Goal: Task Accomplishment & Management: Use online tool/utility

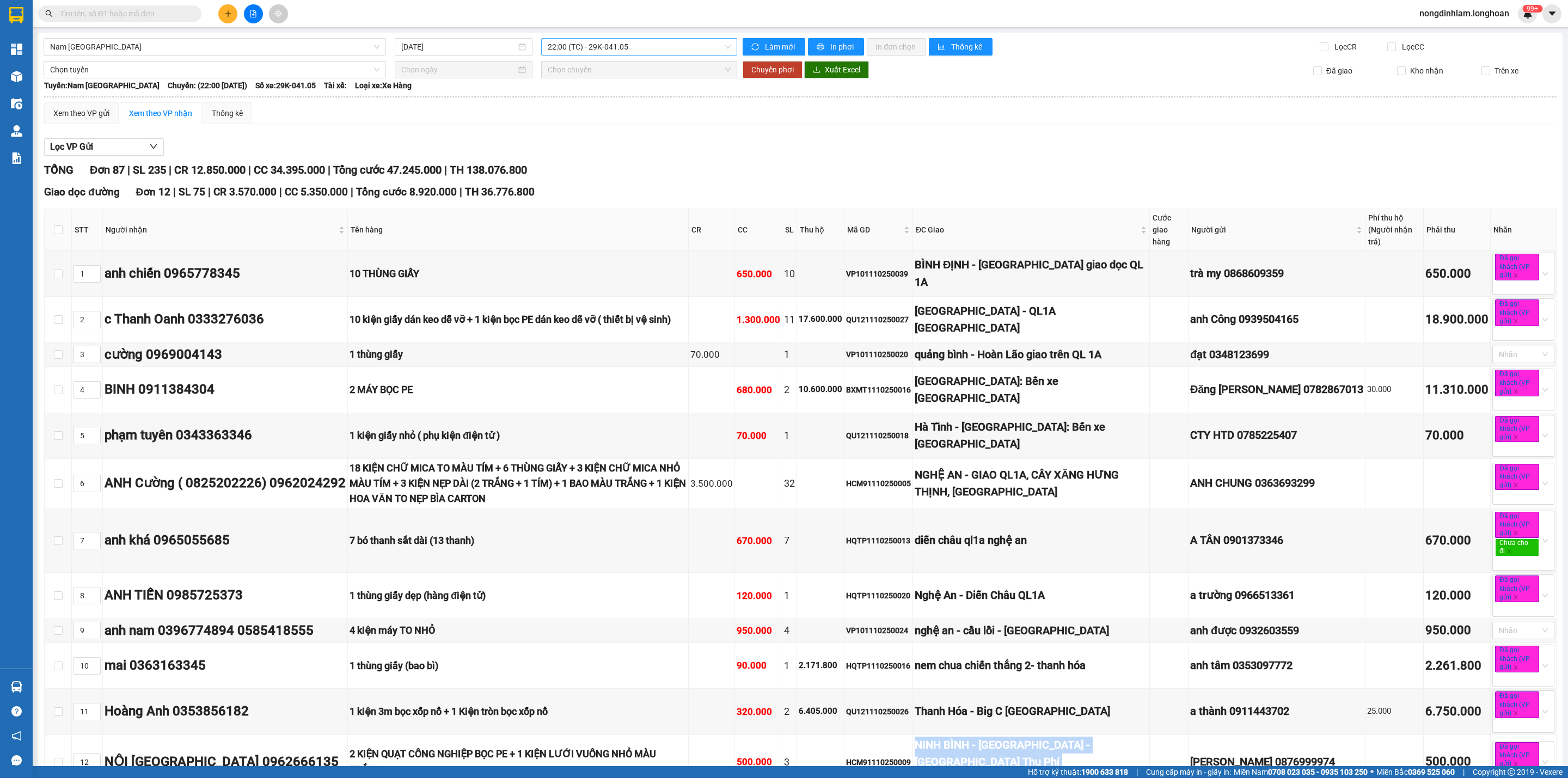
click at [615, 49] on span "22:00 (TC) - 29K-041.05" at bounding box center [639, 47] width 183 height 16
click at [606, 123] on div "22:00 (TC) - 29K-041.05" at bounding box center [586, 120] width 85 height 12
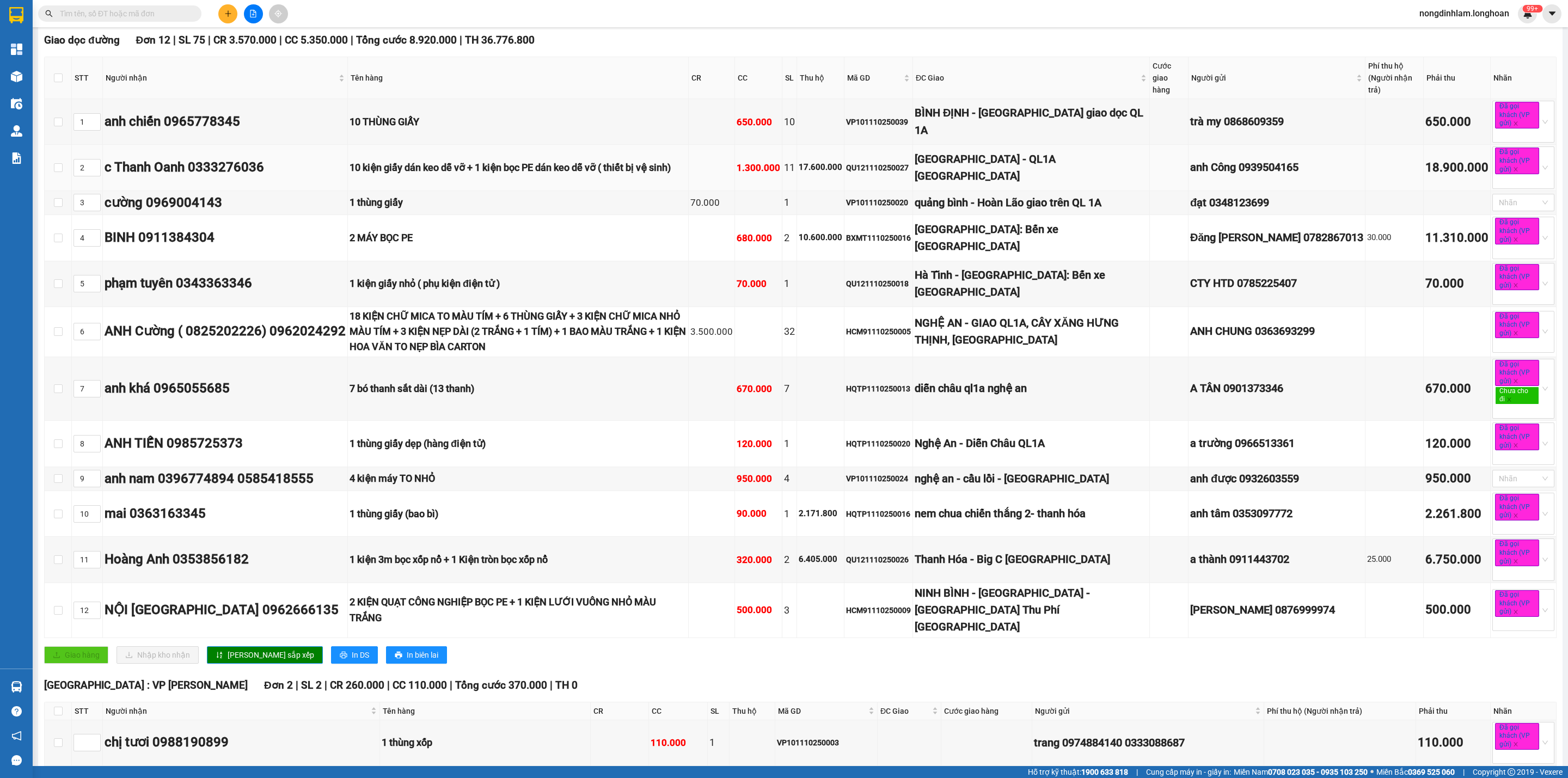
scroll to position [163, 0]
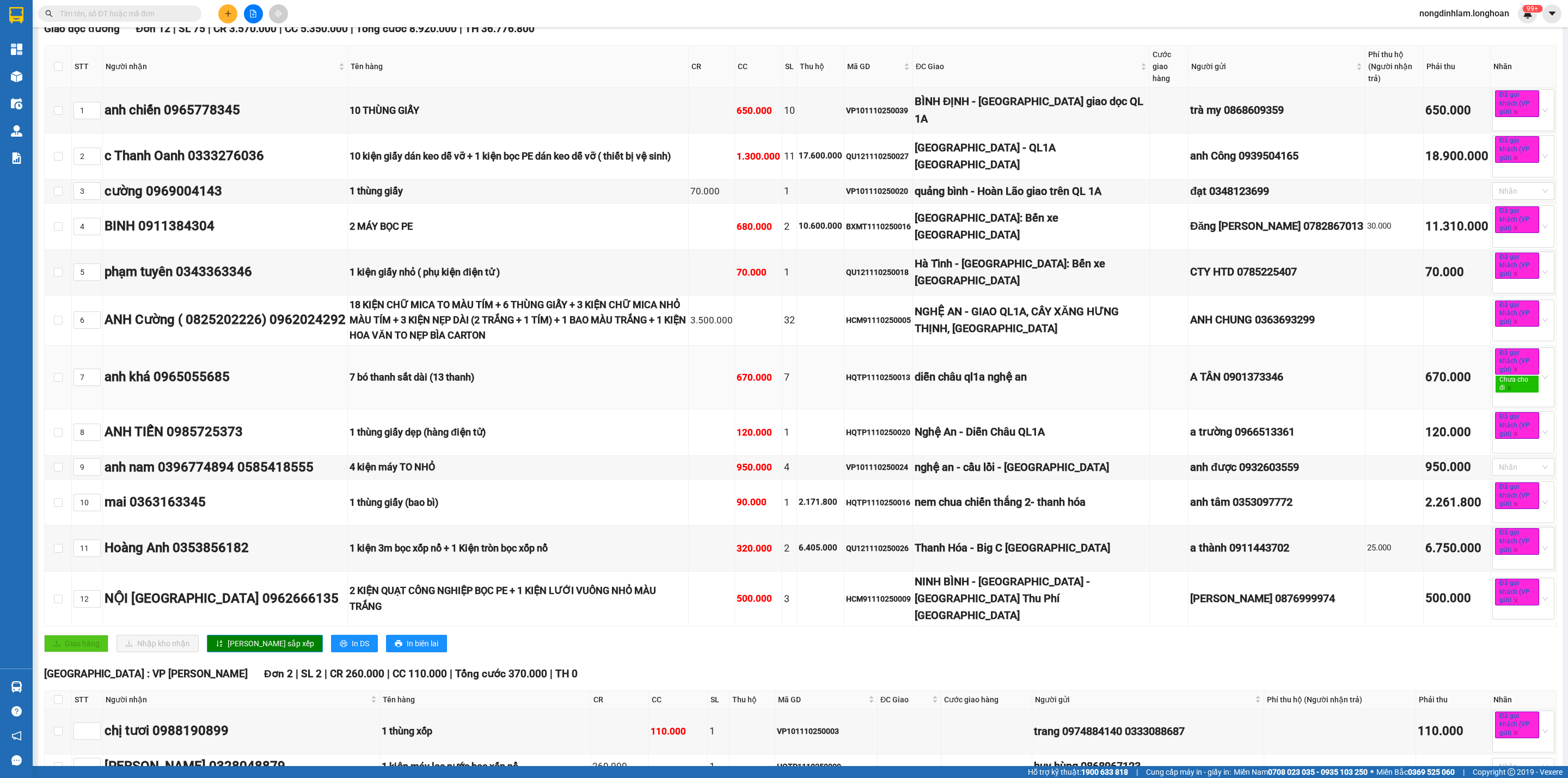
click at [910, 383] on div "HQTP1110250013" at bounding box center [878, 377] width 65 height 12
copy div "HQTP1110250013"
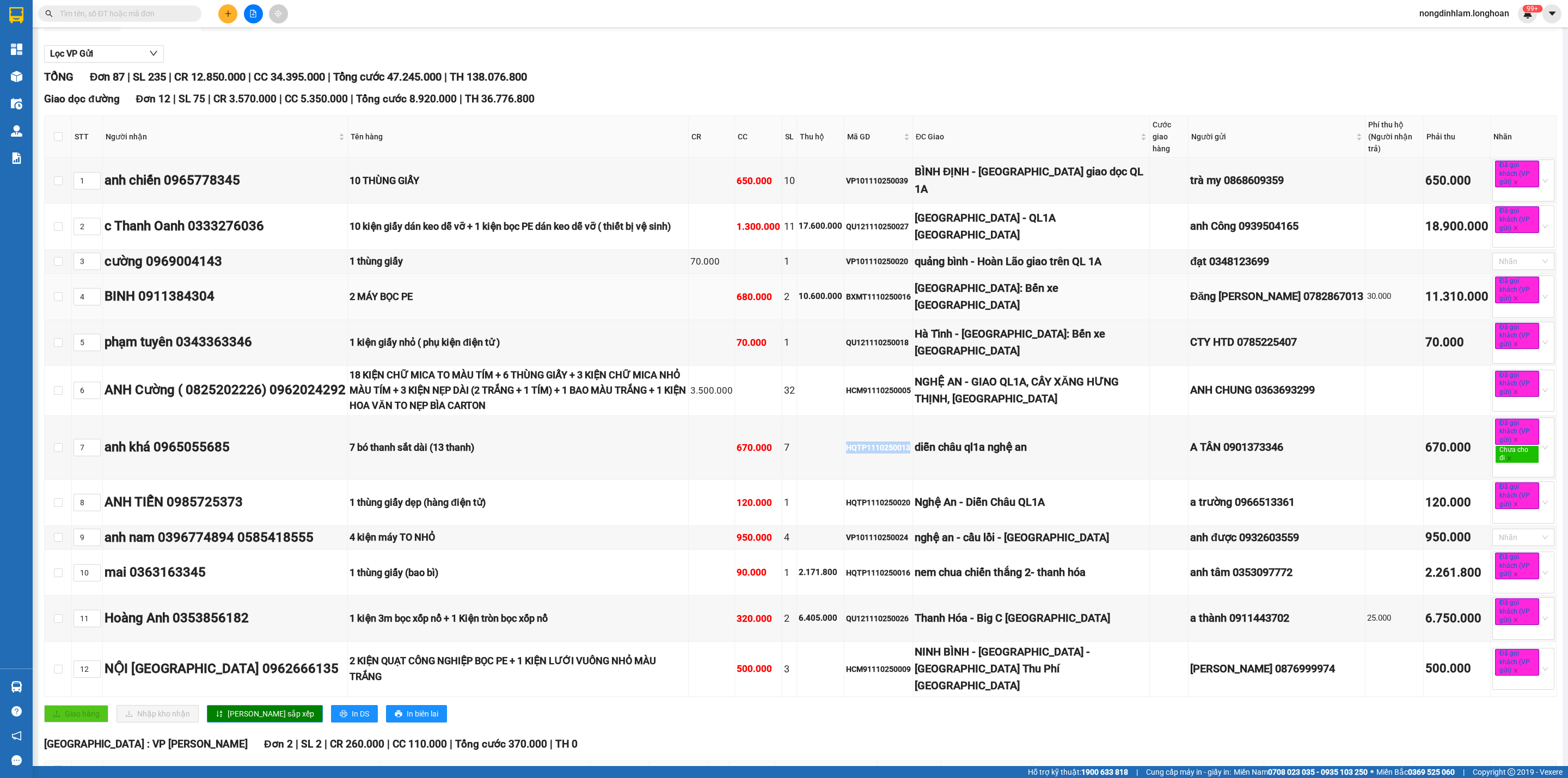
scroll to position [0, 0]
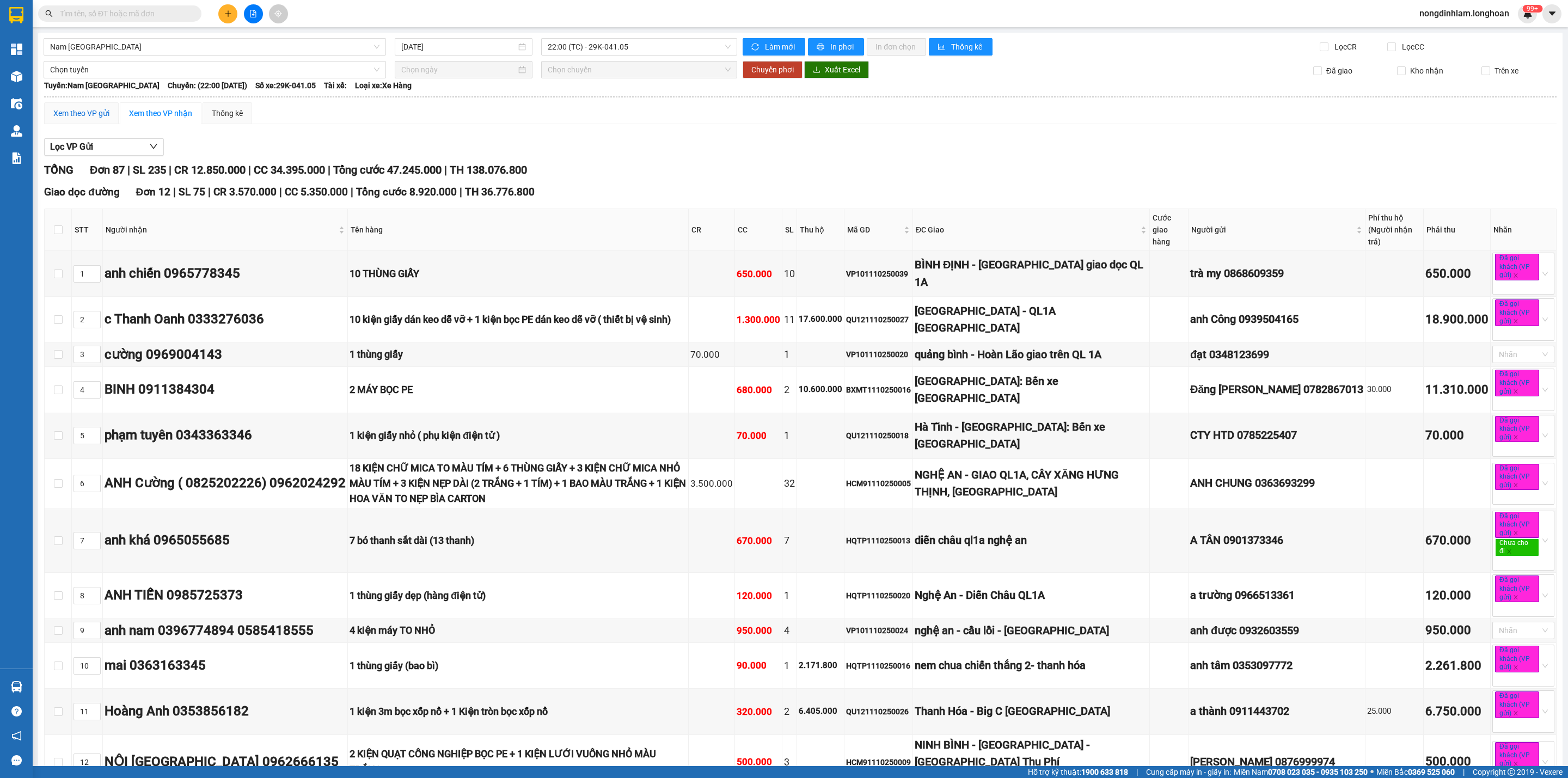
click at [101, 115] on div "Xem theo VP gửi" at bounding box center [82, 113] width 56 height 12
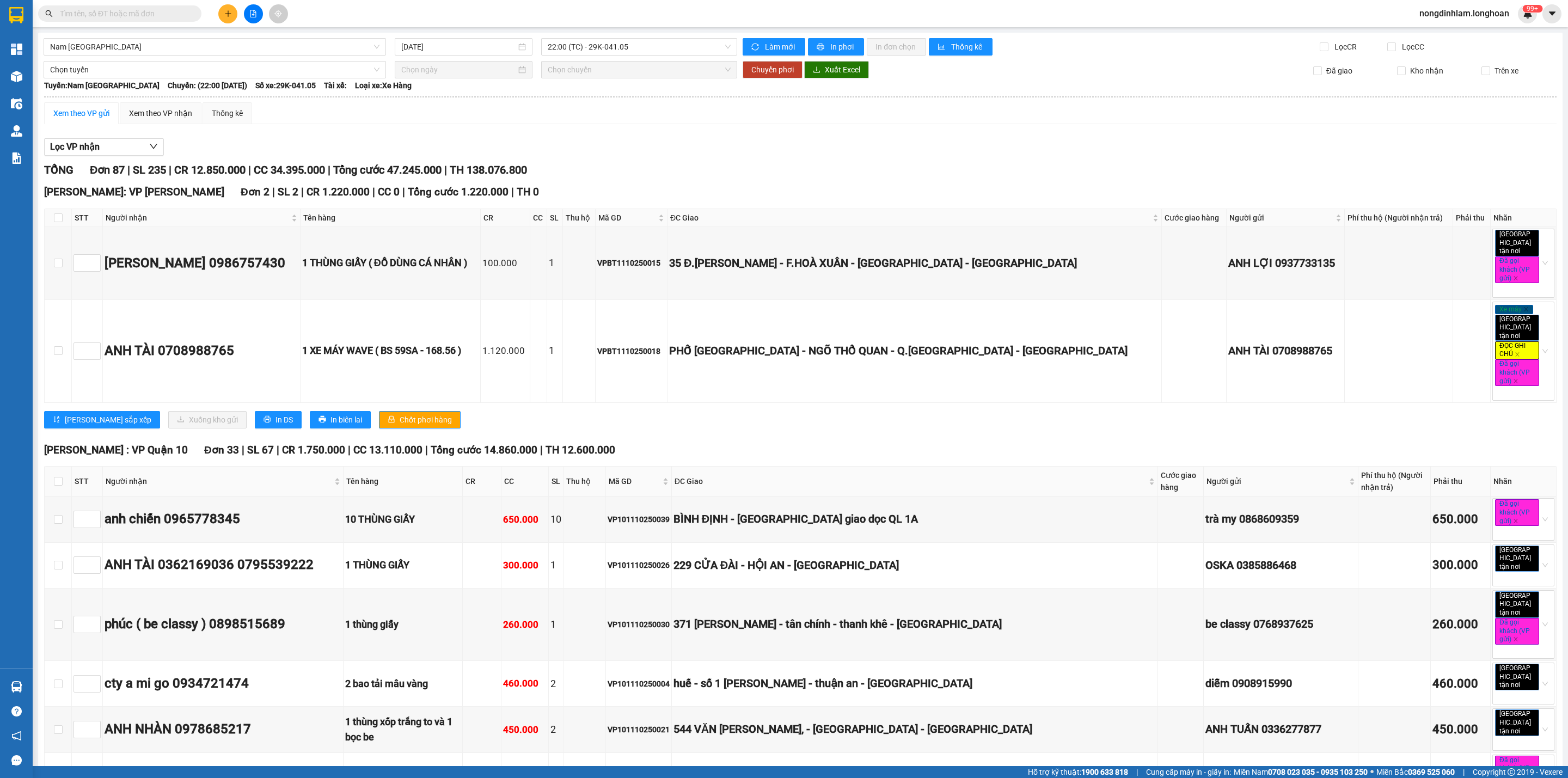
scroll to position [4828, 0]
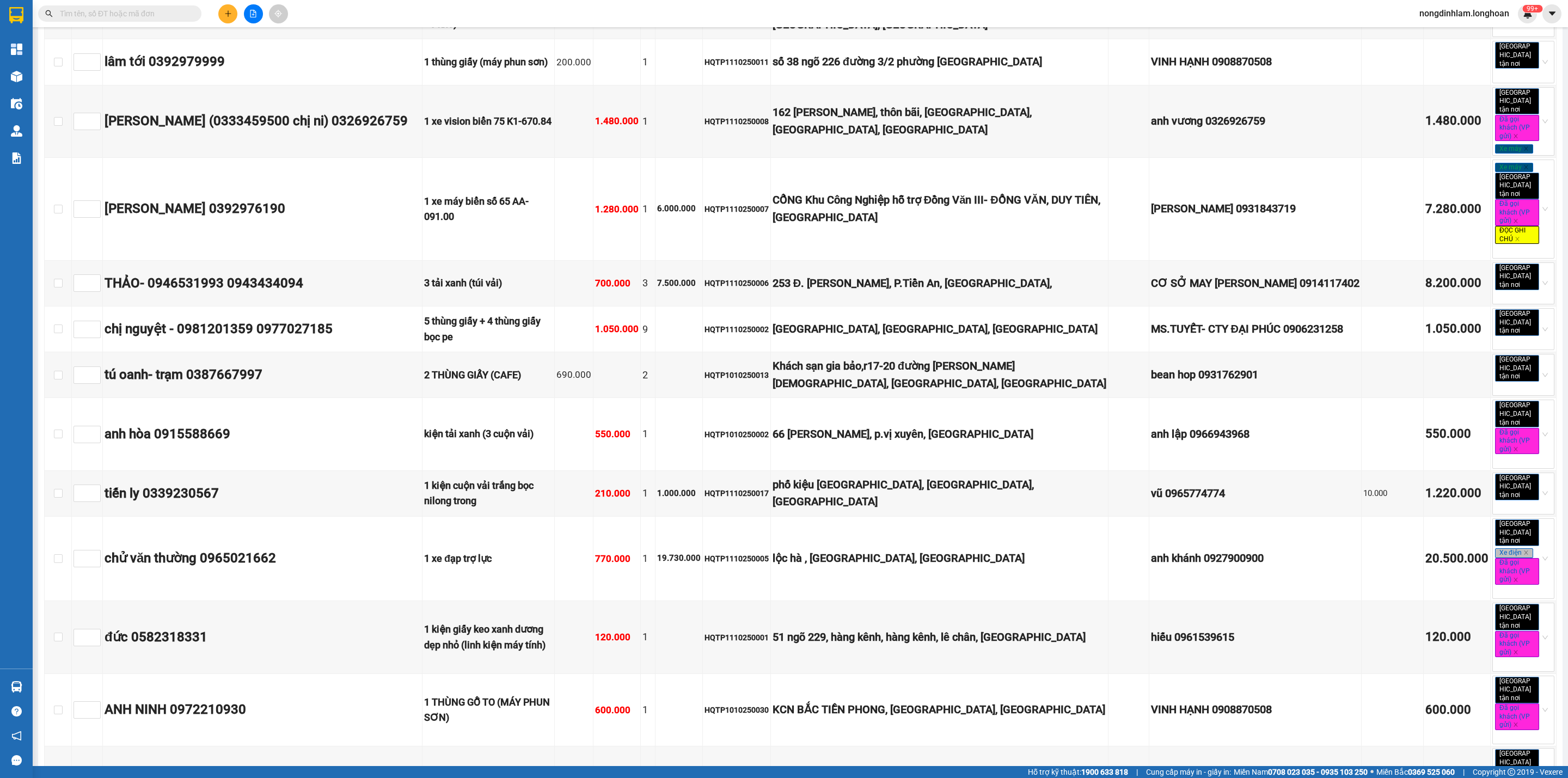
checkbox input "true"
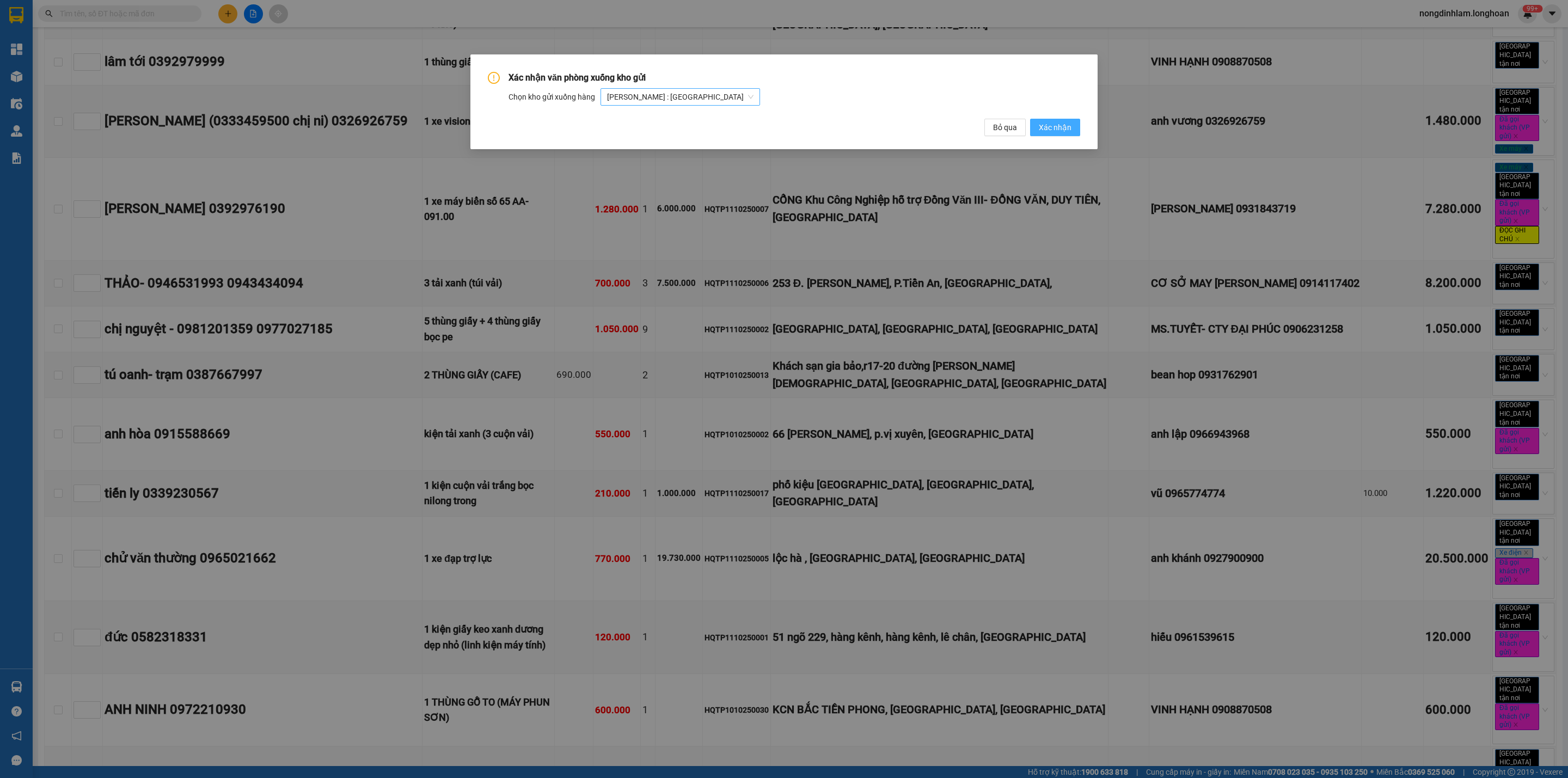
click at [651, 89] on span "[PERSON_NAME] : [GEOGRAPHIC_DATA]" at bounding box center [680, 97] width 147 height 16
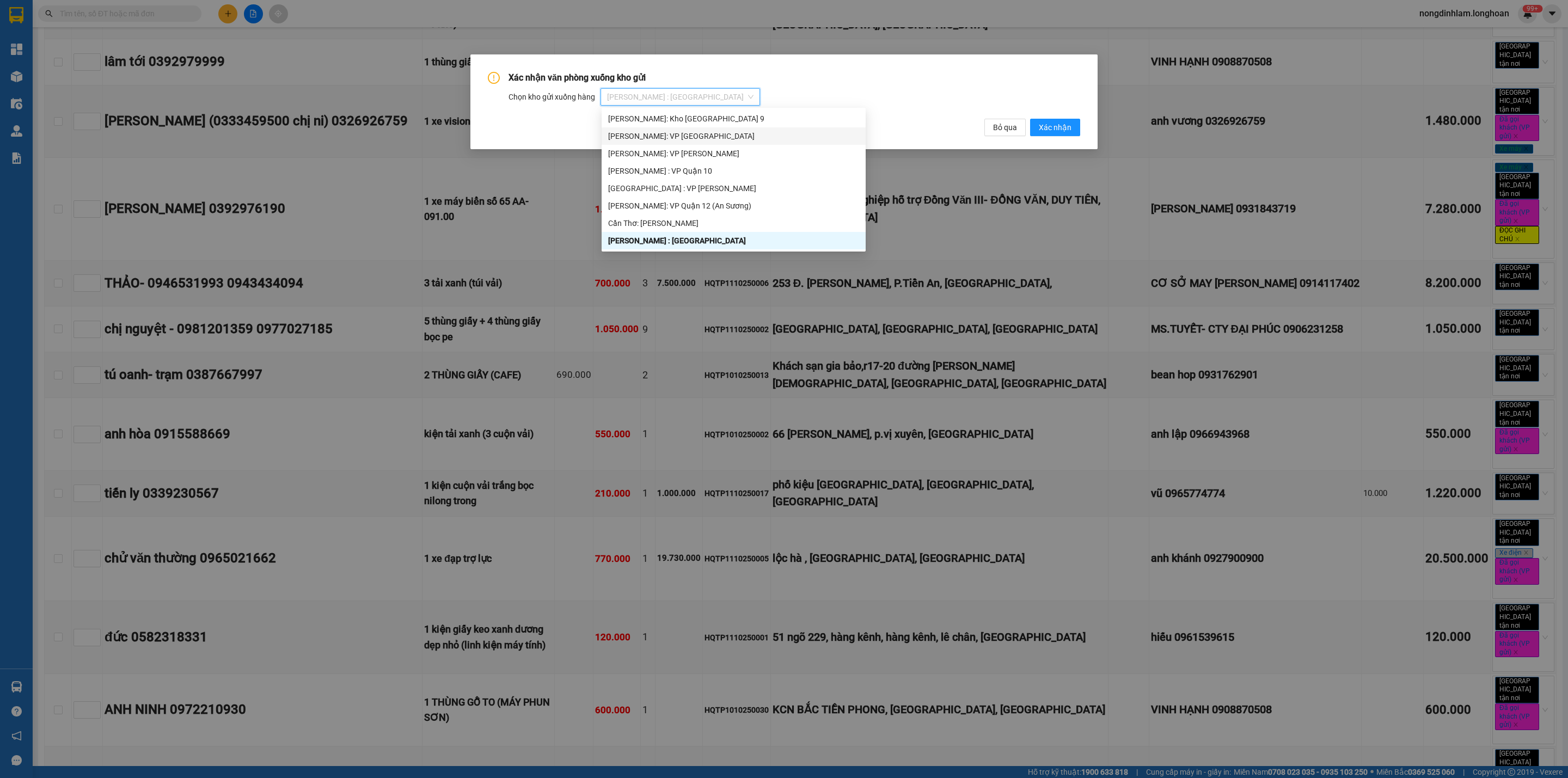
click at [704, 135] on div "[PERSON_NAME]: VP [GEOGRAPHIC_DATA]" at bounding box center [734, 136] width 251 height 12
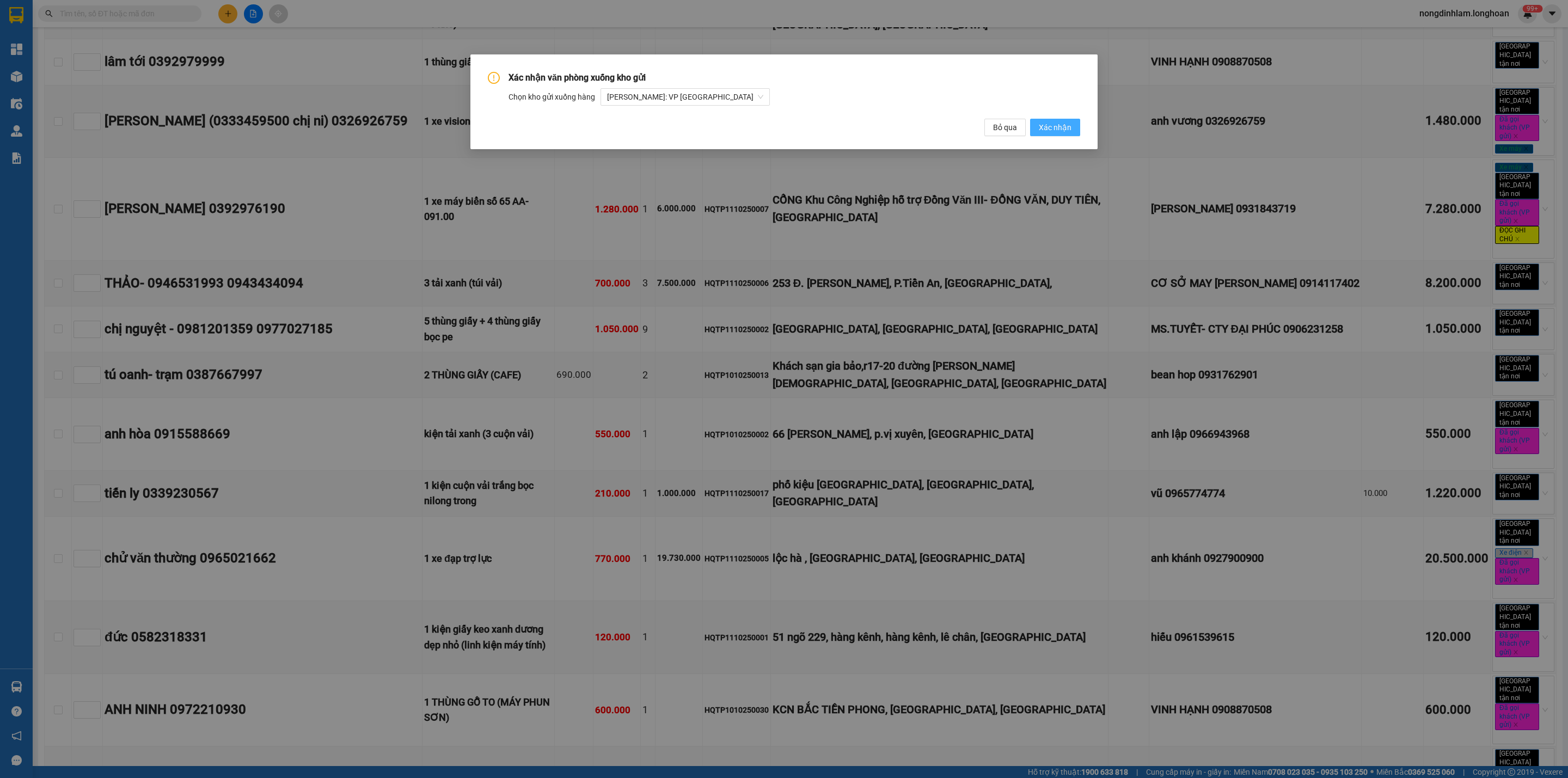
click at [1062, 123] on span "Xác nhận" at bounding box center [1055, 127] width 33 height 12
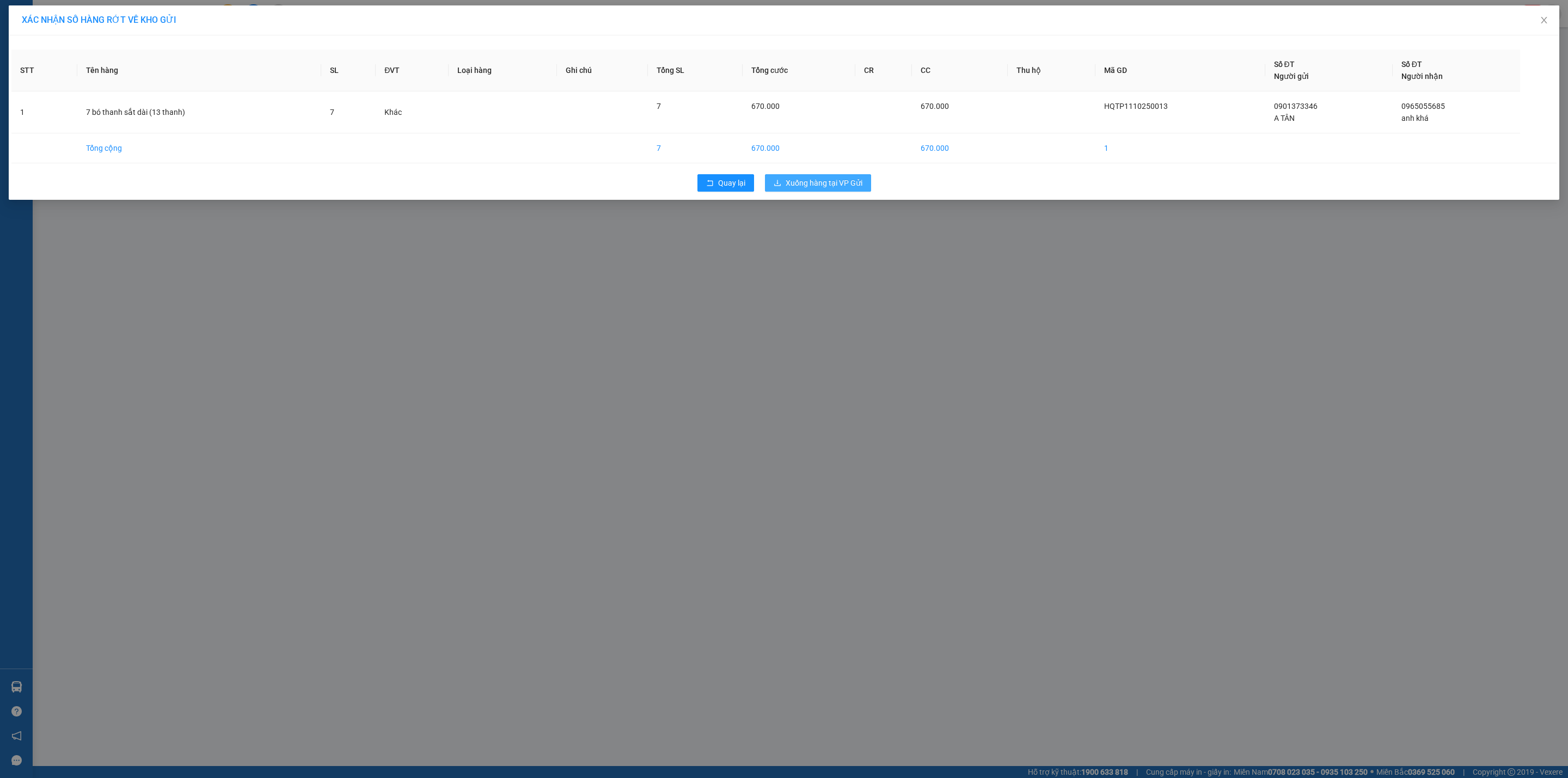
click at [854, 180] on span "Xuống hàng tại VP Gửi" at bounding box center [824, 183] width 77 height 12
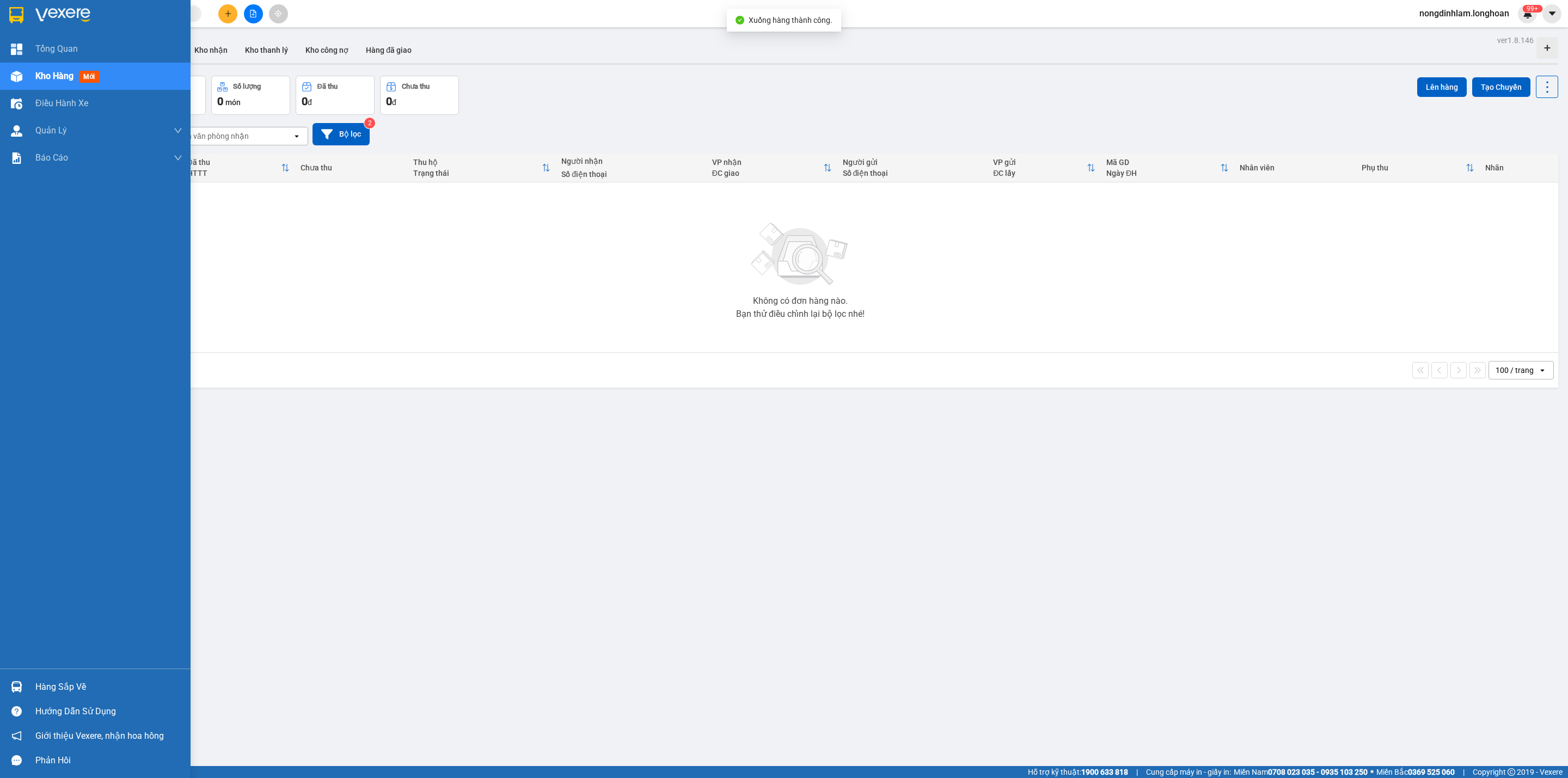
click at [6, 1] on div at bounding box center [95, 17] width 190 height 35
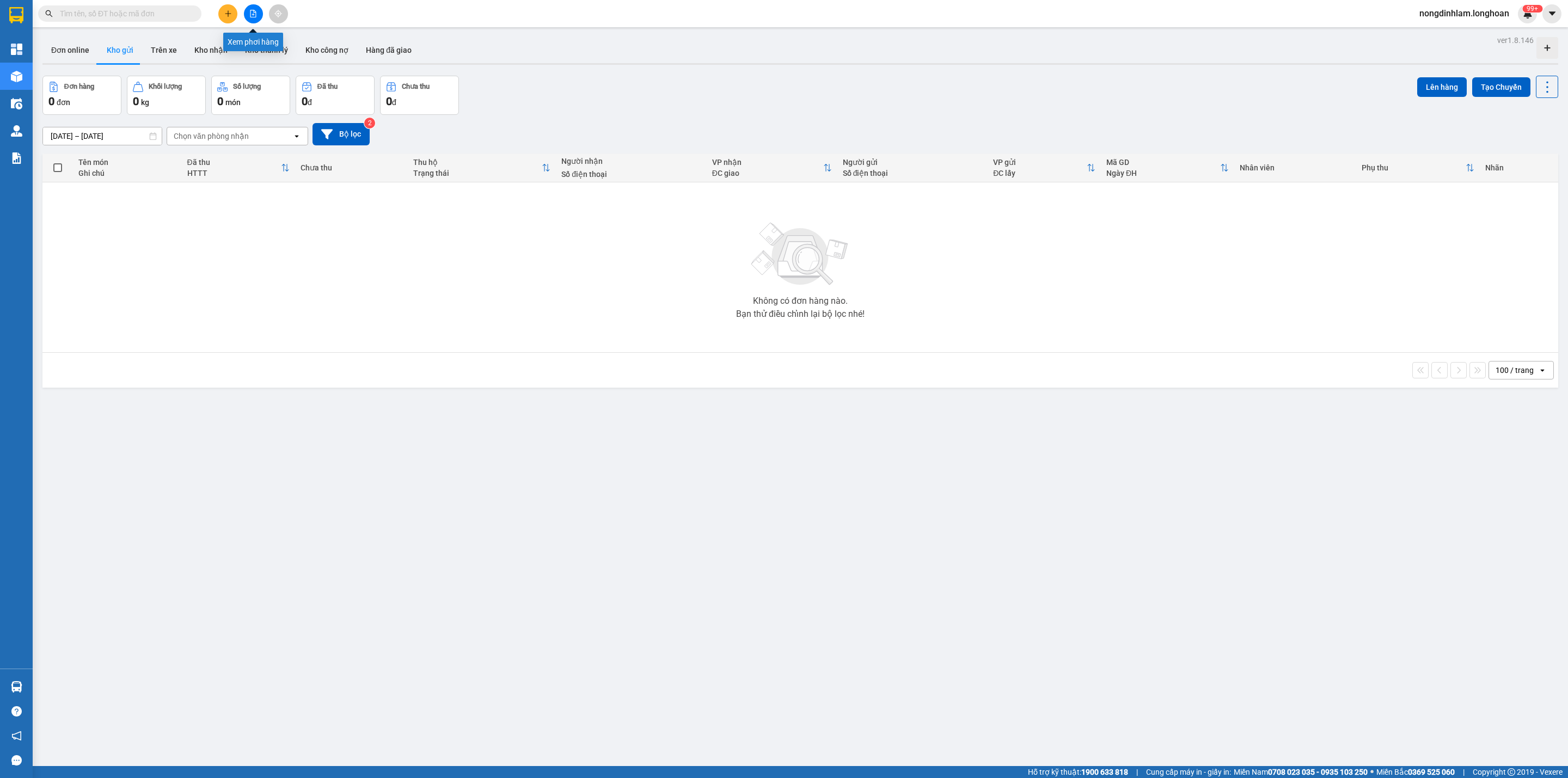
click at [253, 15] on icon "file-add" at bounding box center [253, 14] width 6 height 8
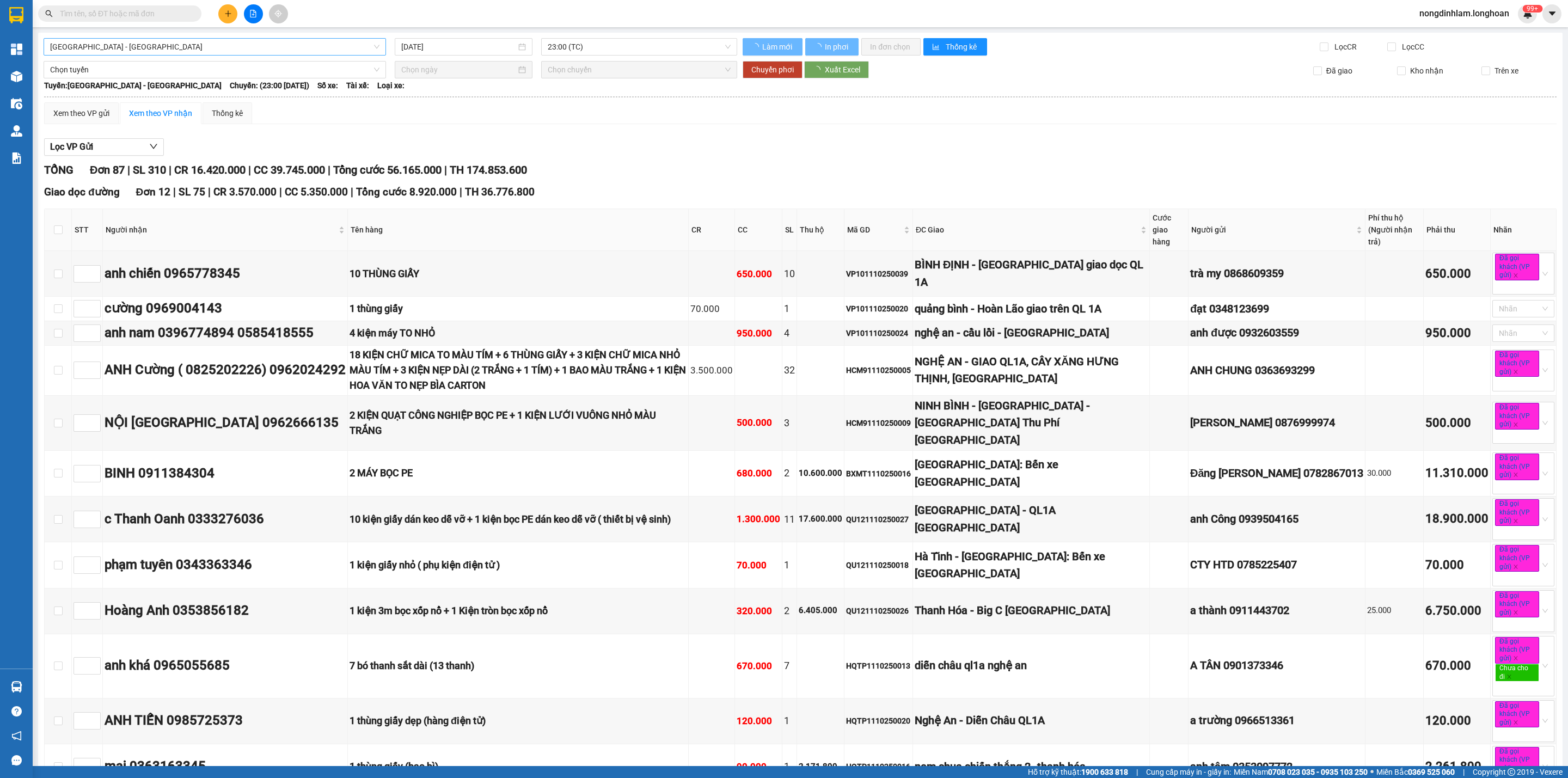
click at [163, 47] on span "[GEOGRAPHIC_DATA] - [GEOGRAPHIC_DATA]" at bounding box center [215, 47] width 329 height 16
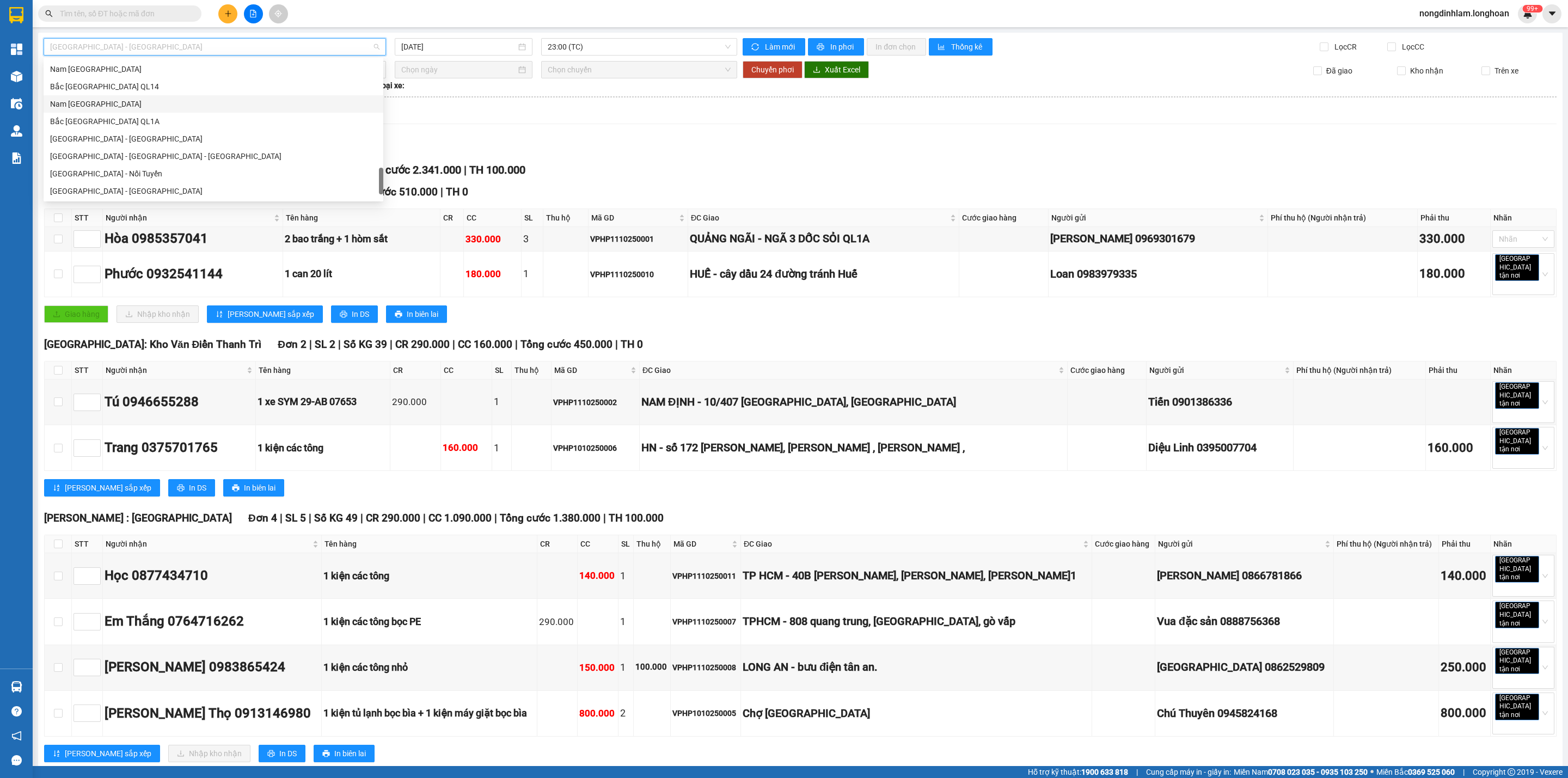
scroll to position [766, 0]
click at [113, 104] on div "Nam [GEOGRAPHIC_DATA]" at bounding box center [213, 104] width 326 height 12
type input "[DATE]"
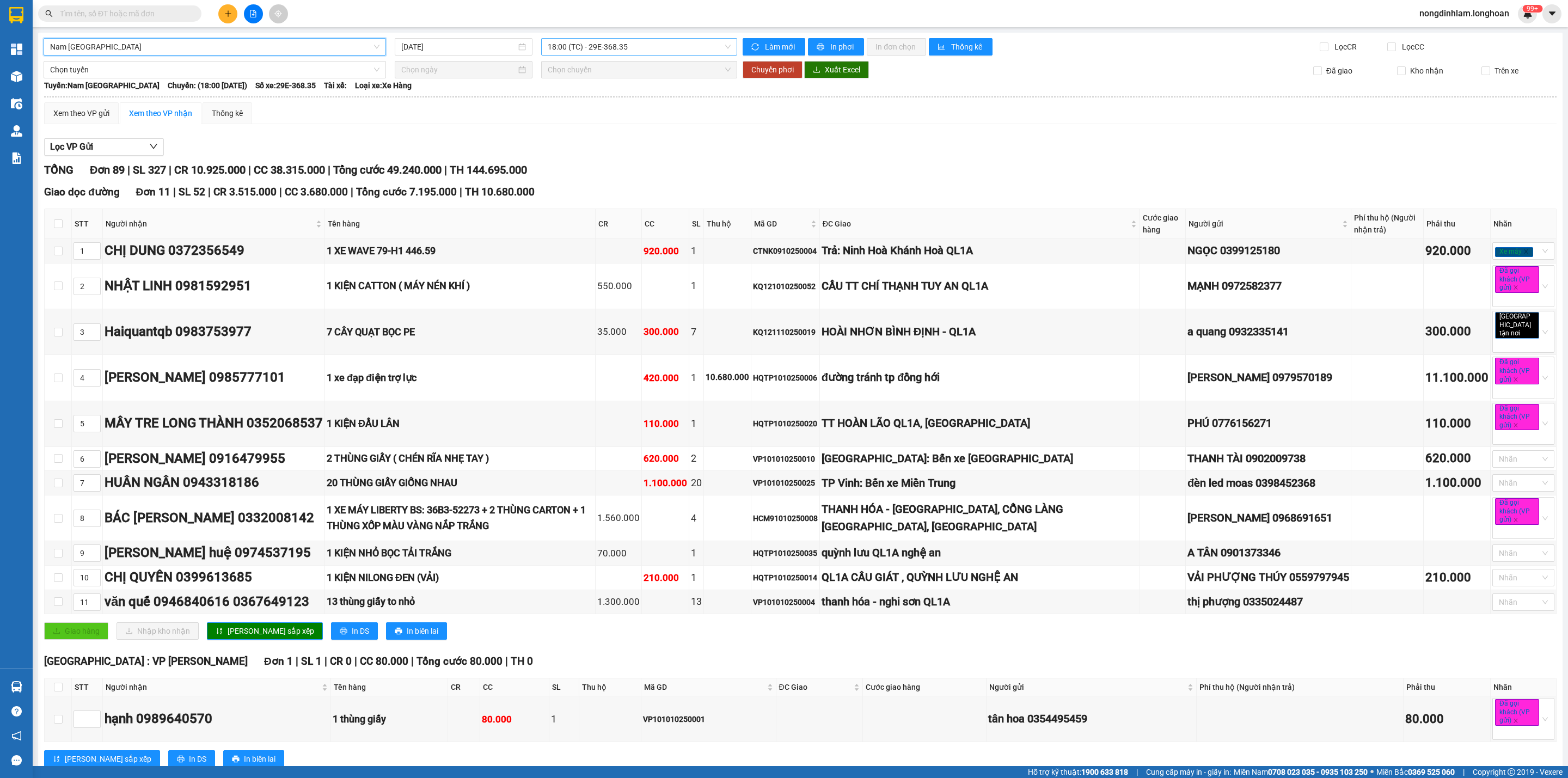
click at [637, 39] on span "18:00 (TC) - 29E-368.35" at bounding box center [639, 47] width 183 height 16
click at [593, 122] on div "22:00 (TC) - 29K-041.05" at bounding box center [586, 120] width 85 height 12
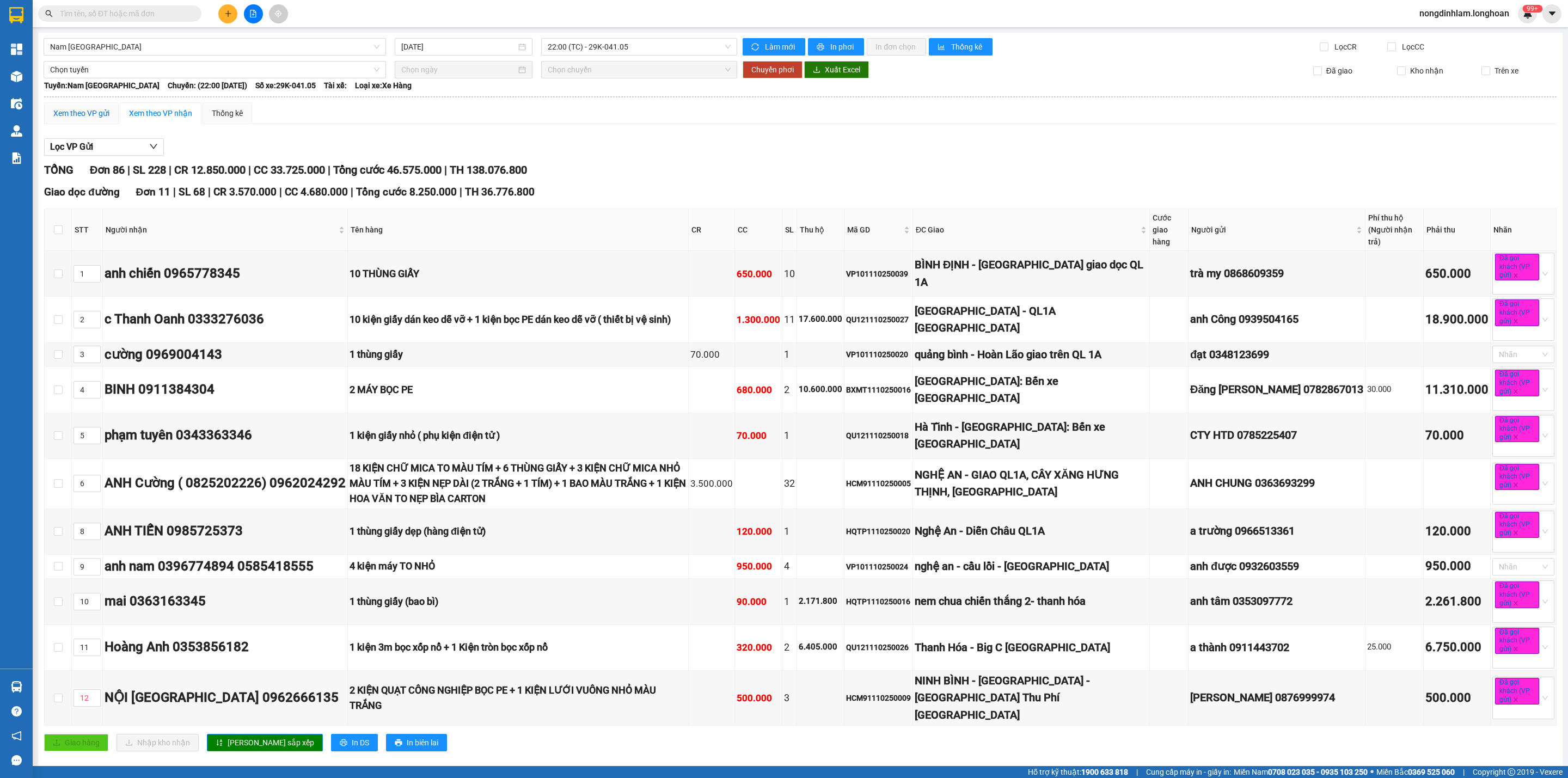
click at [93, 115] on div "Xem theo VP gửi" at bounding box center [82, 113] width 56 height 12
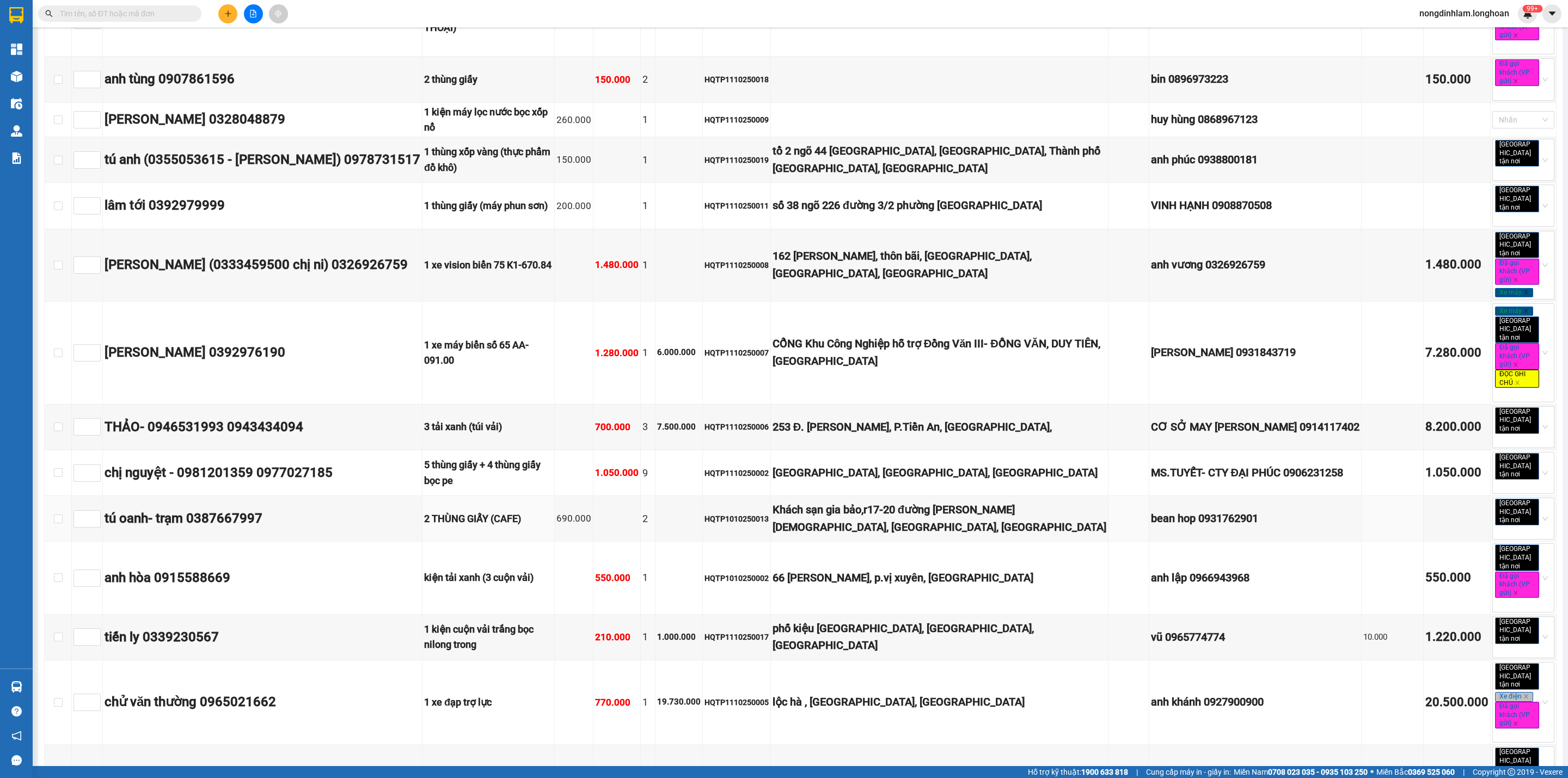
scroll to position [4736, 0]
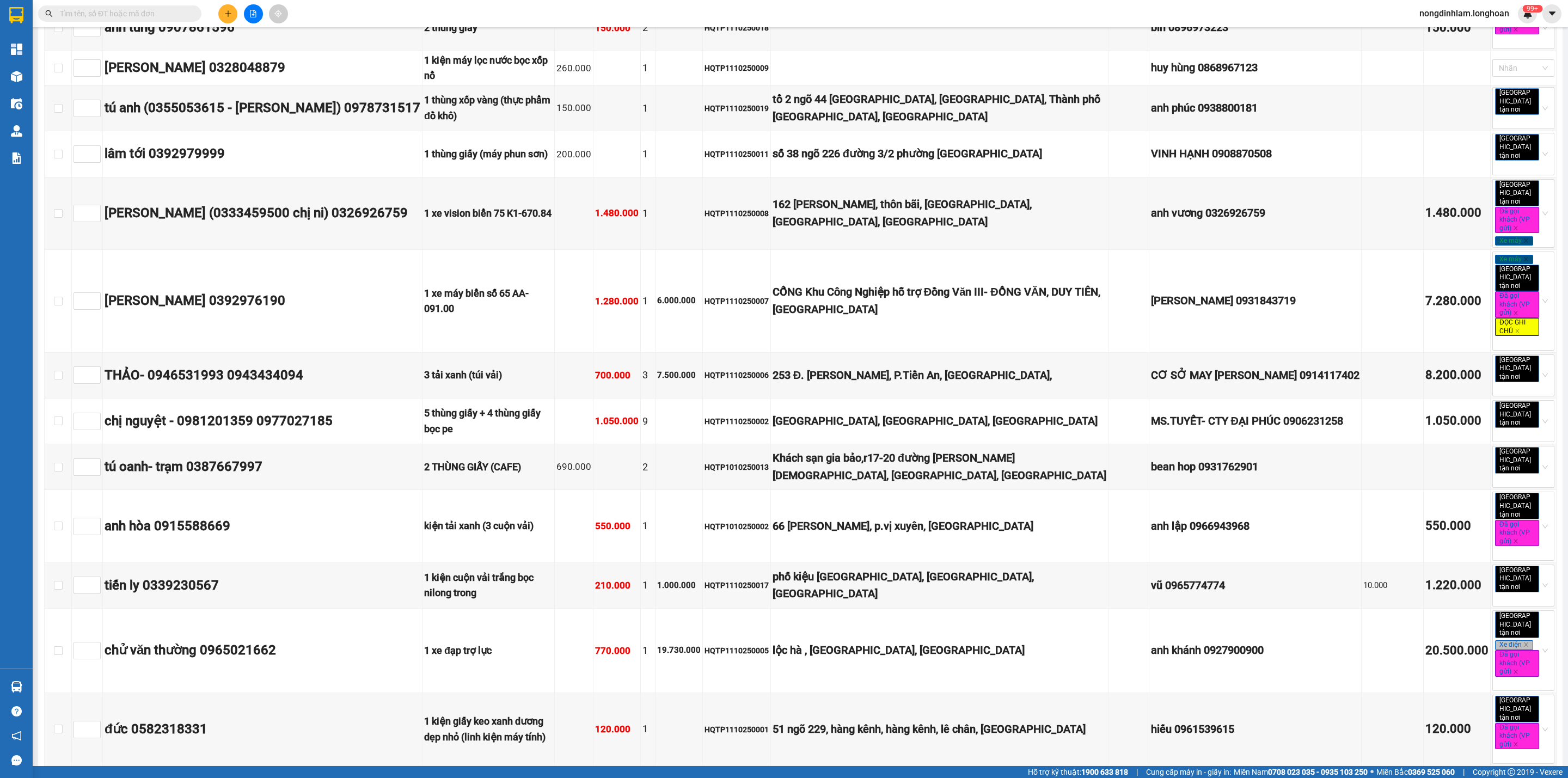
checkbox input "true"
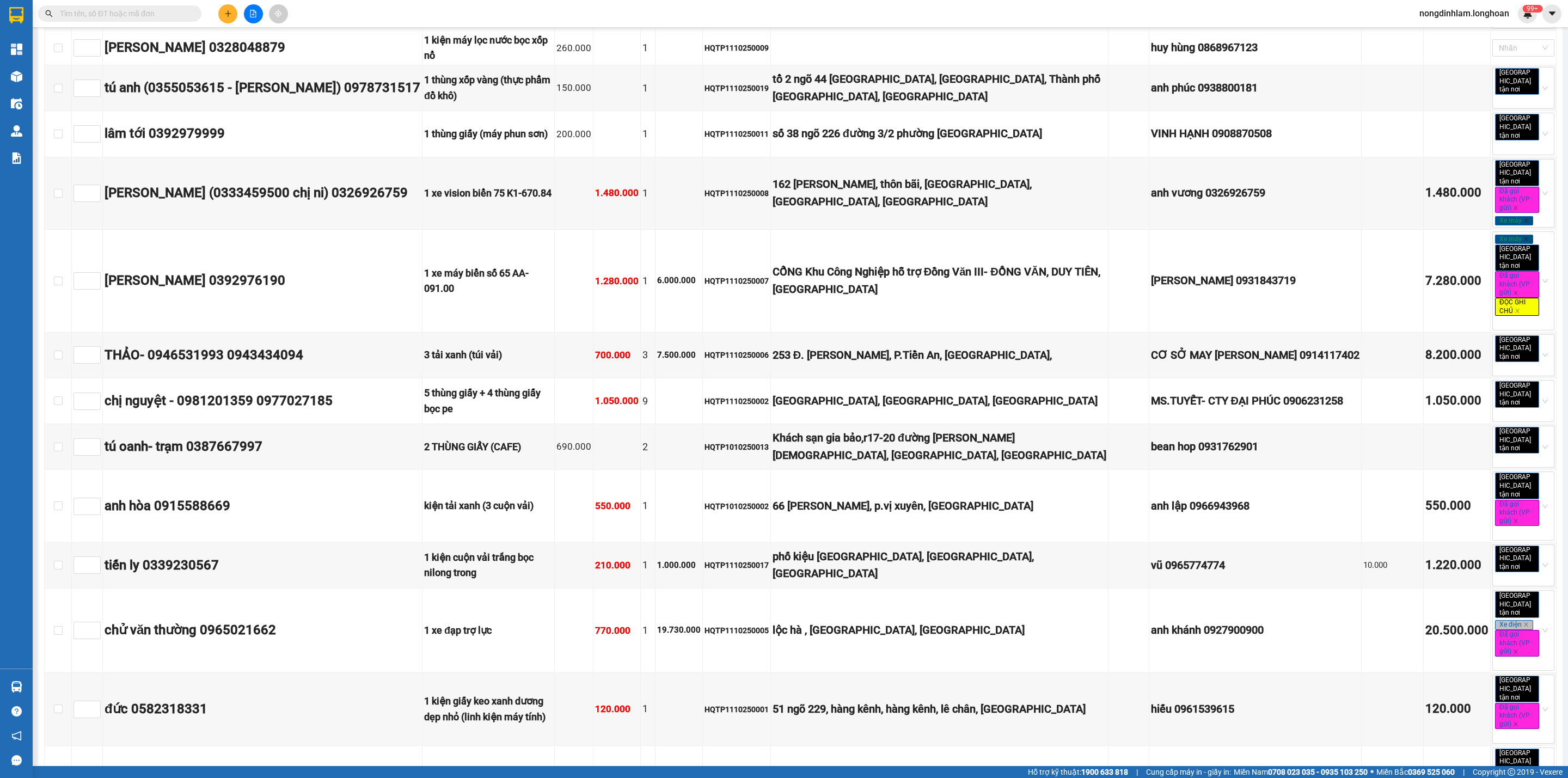
scroll to position [4762, 0]
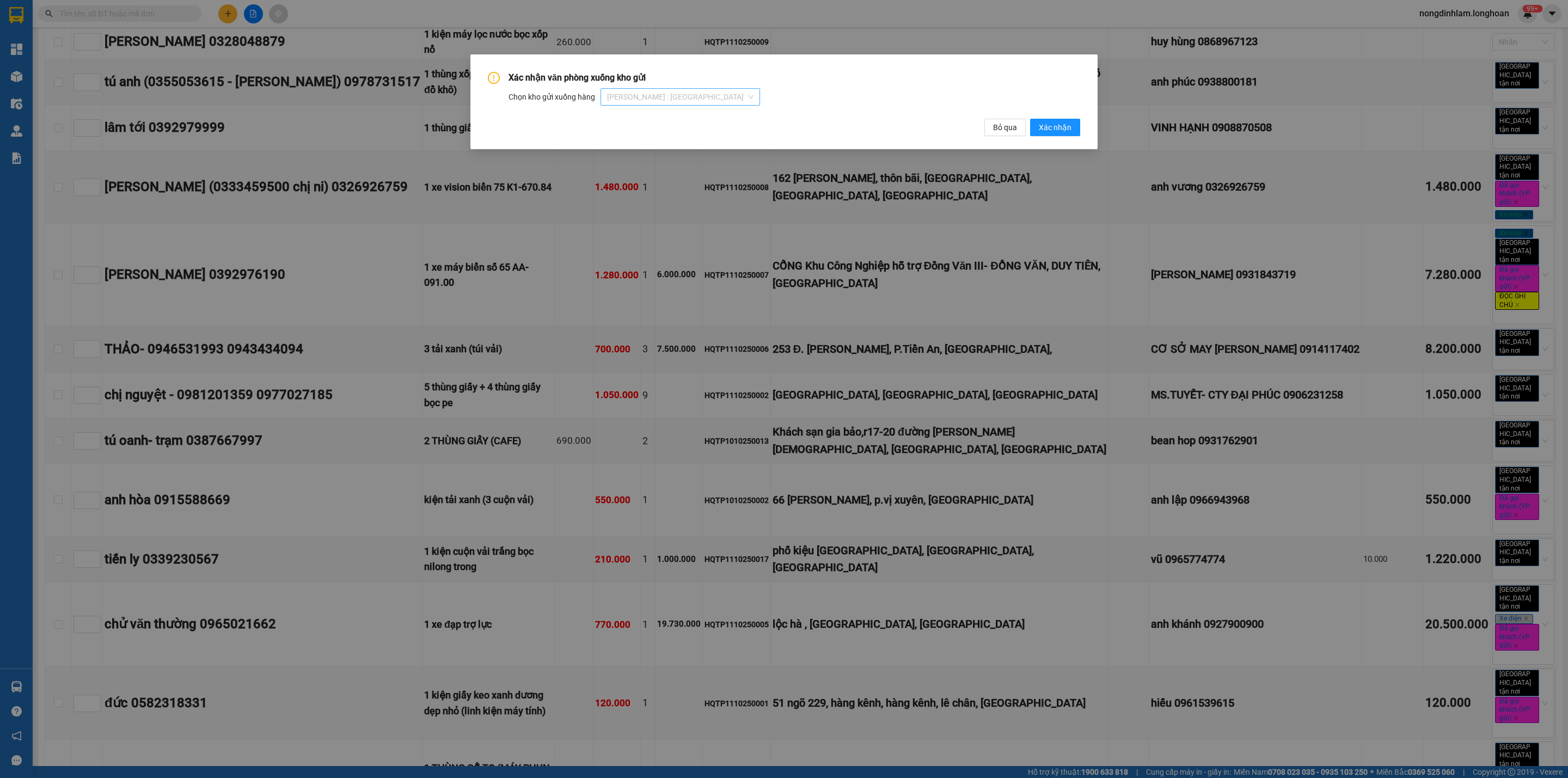
click at [668, 99] on span "[PERSON_NAME] : [GEOGRAPHIC_DATA]" at bounding box center [680, 97] width 147 height 16
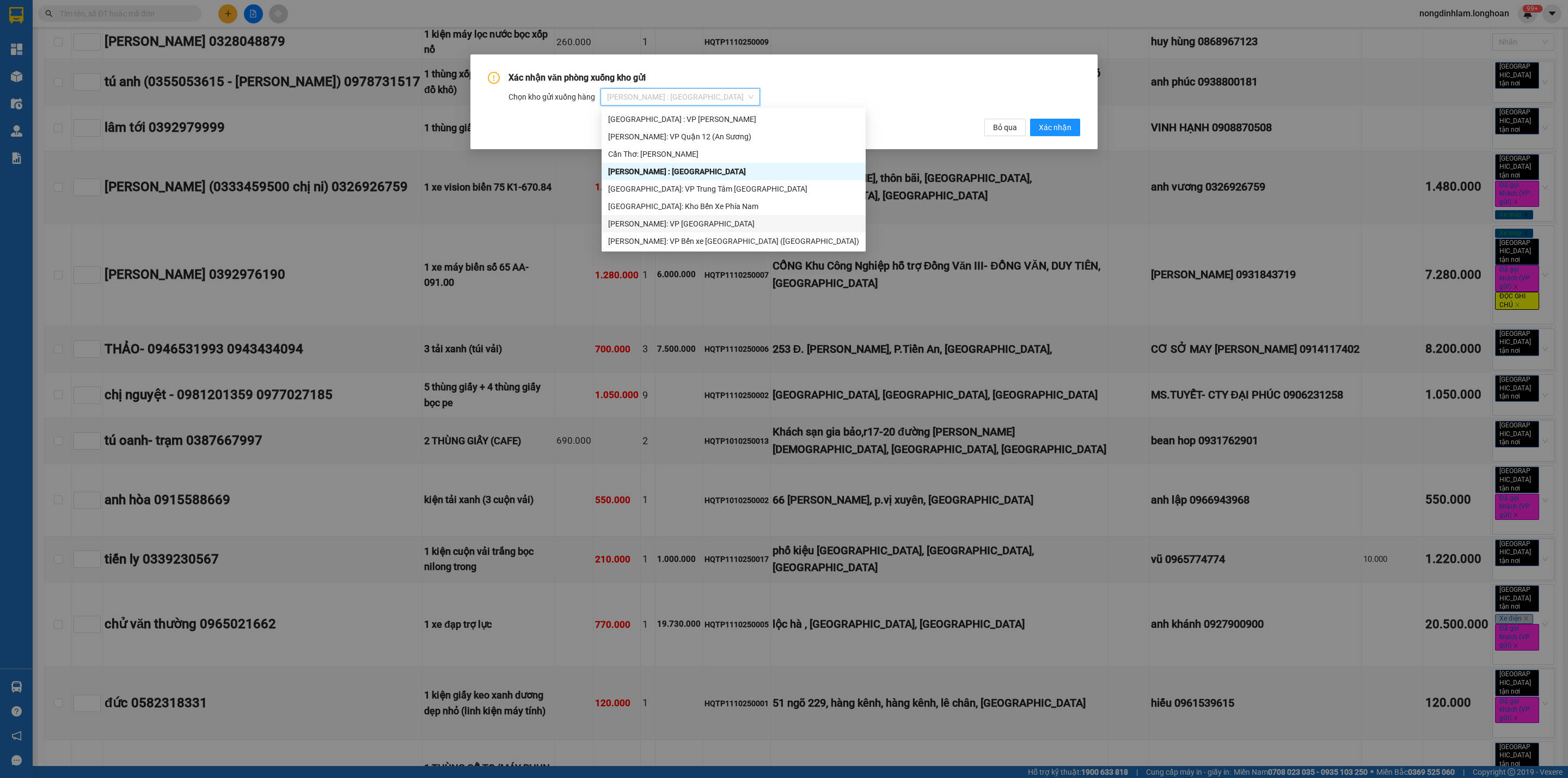
scroll to position [0, 0]
click at [696, 137] on div "[PERSON_NAME]: VP [GEOGRAPHIC_DATA]" at bounding box center [734, 136] width 251 height 12
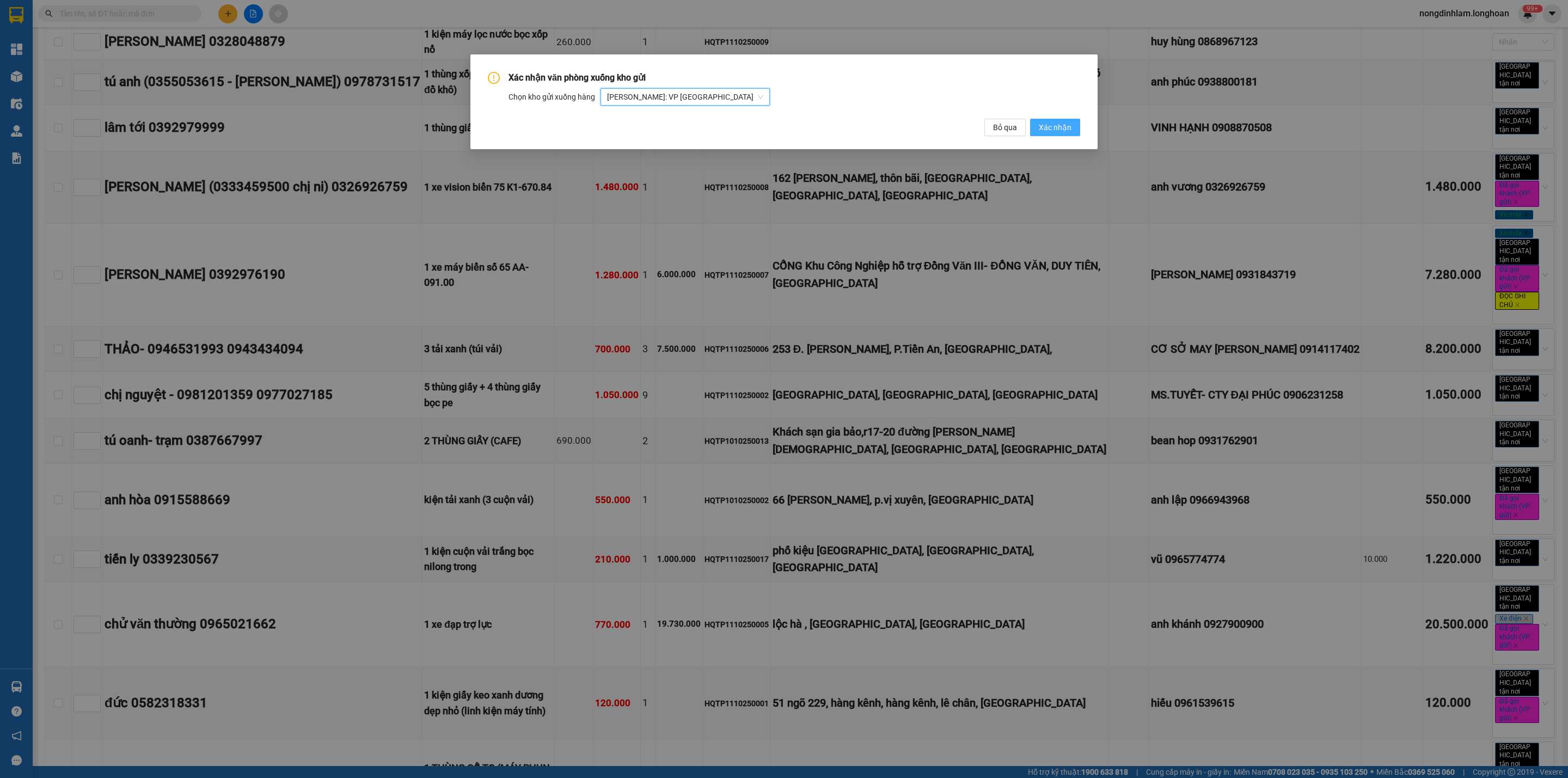
click at [1049, 125] on span "Xác nhận" at bounding box center [1055, 127] width 33 height 12
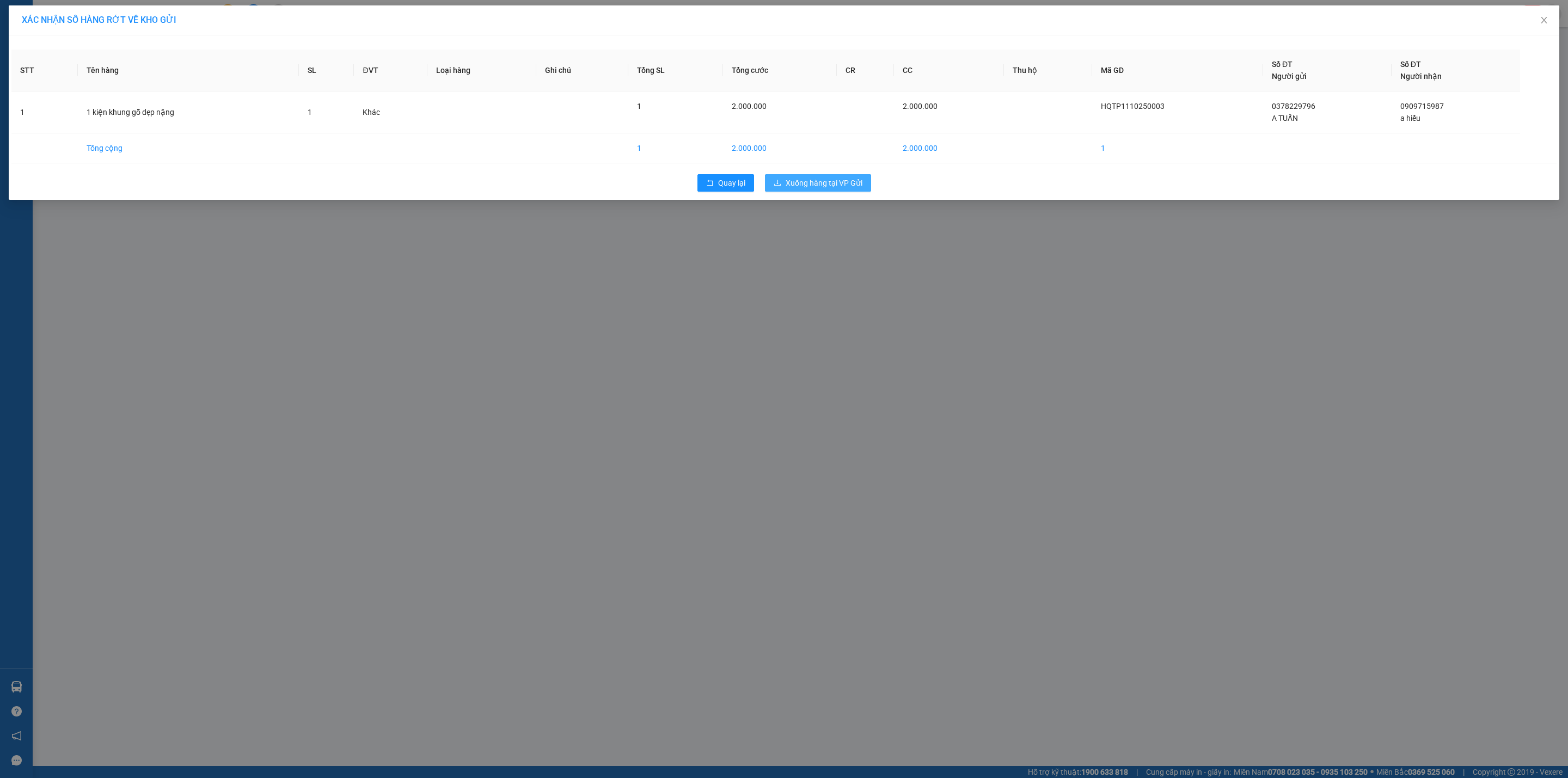
click at [838, 185] on span "Xuống hàng tại VP Gửi" at bounding box center [824, 183] width 77 height 12
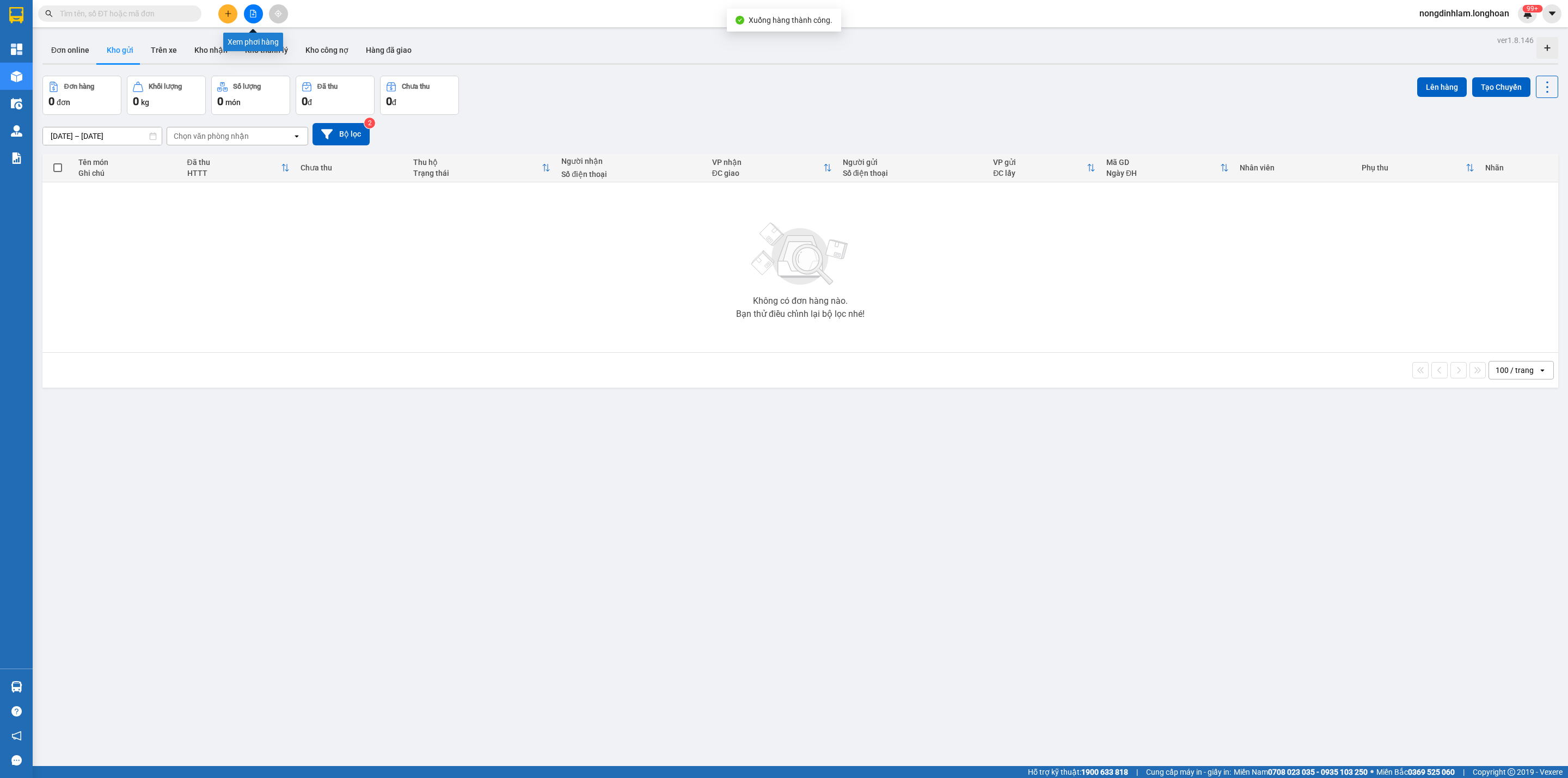
click at [255, 15] on icon "file-add" at bounding box center [253, 14] width 8 height 8
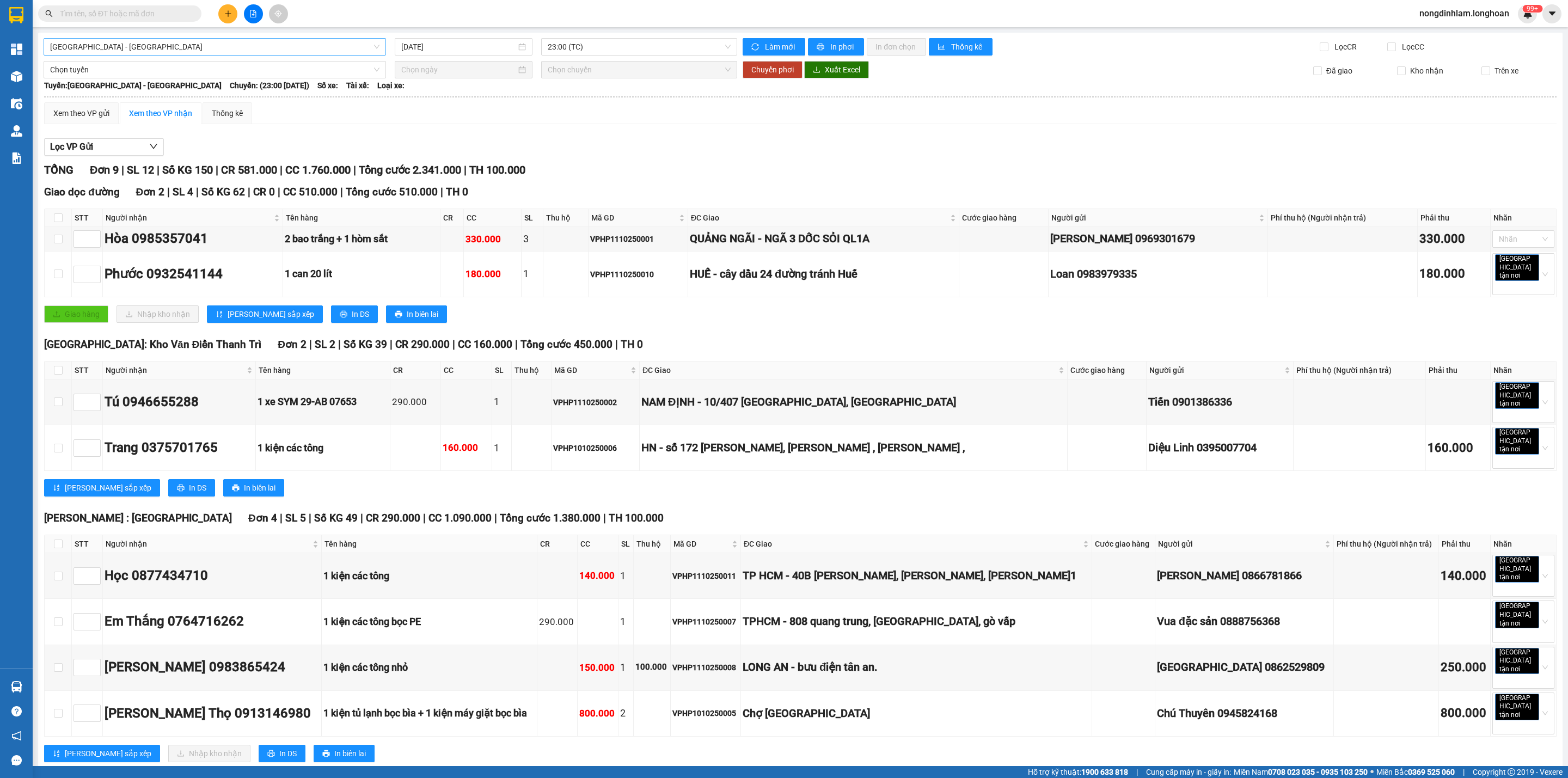
click at [331, 42] on span "[GEOGRAPHIC_DATA] - [GEOGRAPHIC_DATA]" at bounding box center [215, 47] width 329 height 16
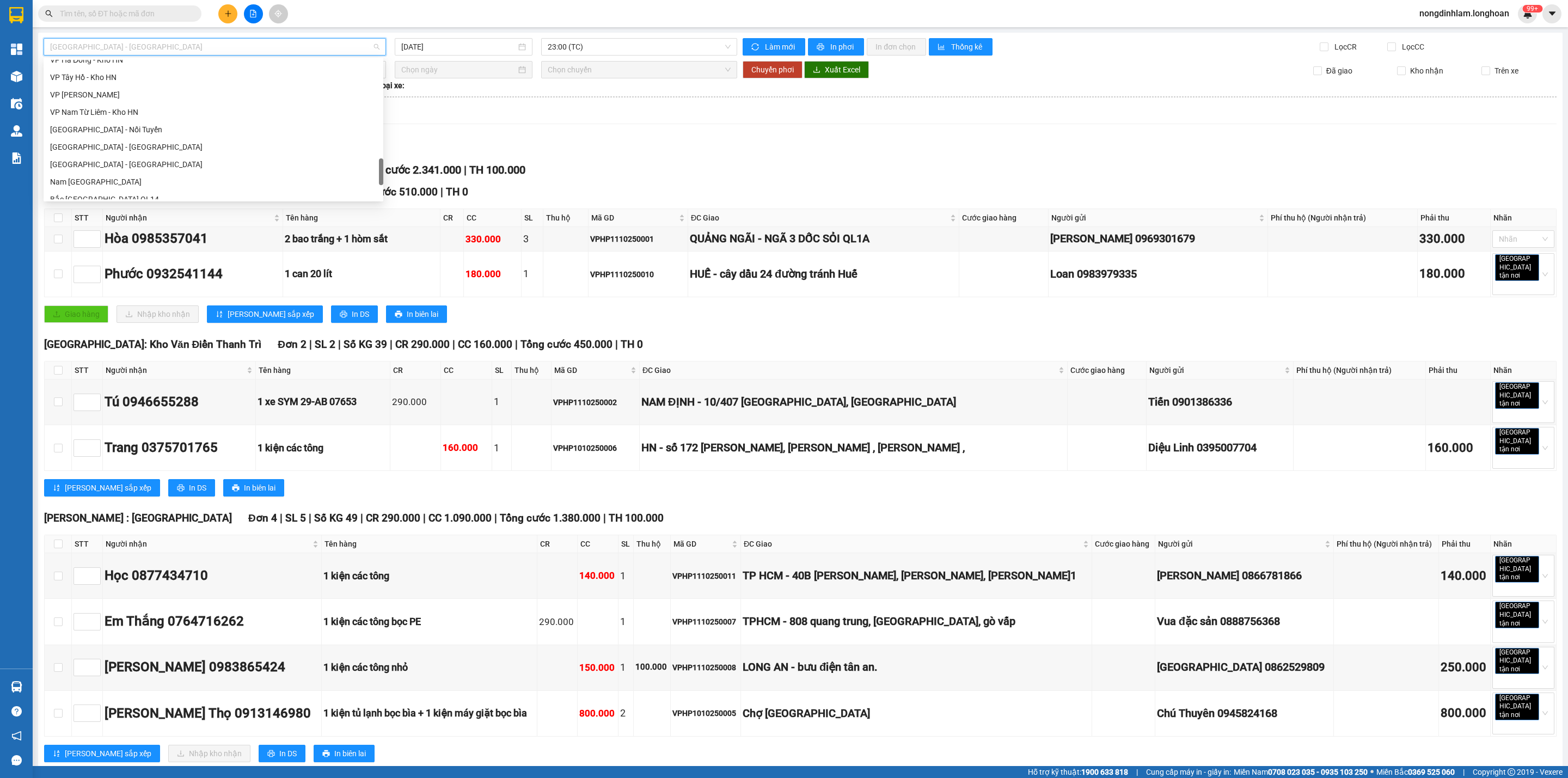
scroll to position [766, 0]
click at [149, 108] on div "Nam [GEOGRAPHIC_DATA]" at bounding box center [213, 104] width 326 height 12
type input "[DATE]"
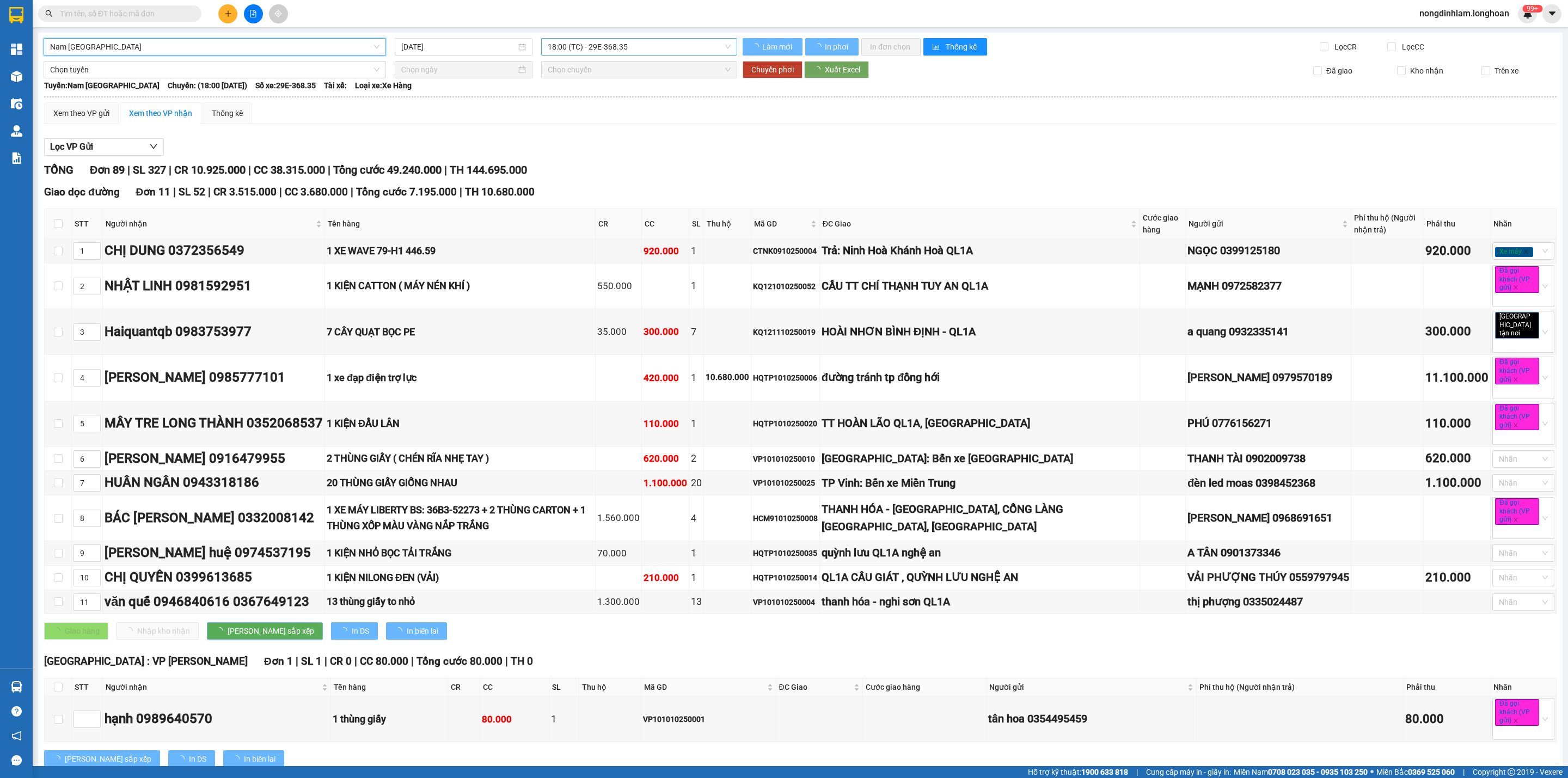
click at [656, 44] on span "18:00 (TC) - 29E-368.35" at bounding box center [639, 47] width 183 height 16
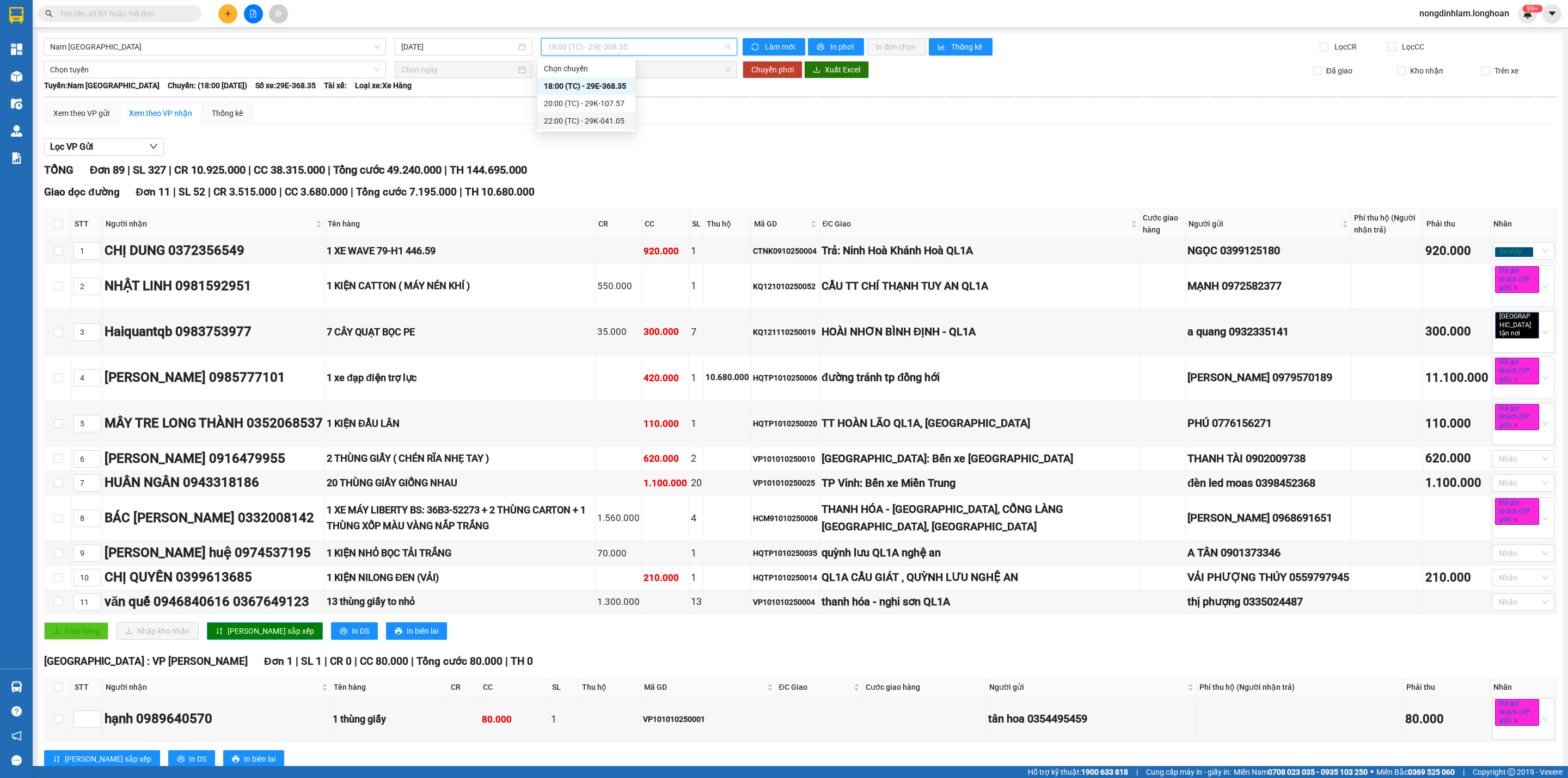
click at [615, 117] on div "22:00 (TC) - 29K-041.05" at bounding box center [586, 120] width 85 height 12
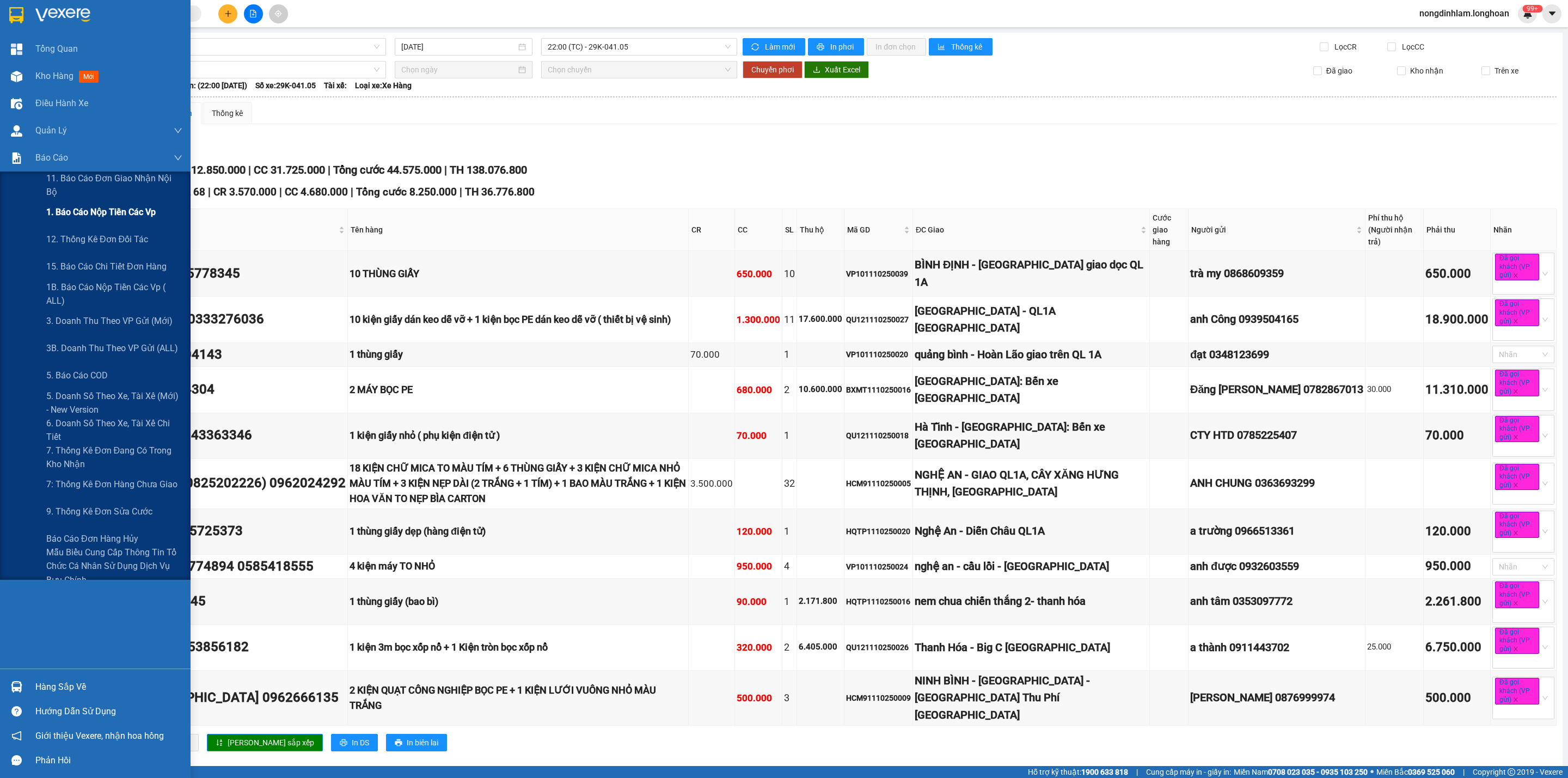
click at [103, 215] on span "1. Báo cáo nộp tiền các vp" at bounding box center [101, 212] width 109 height 14
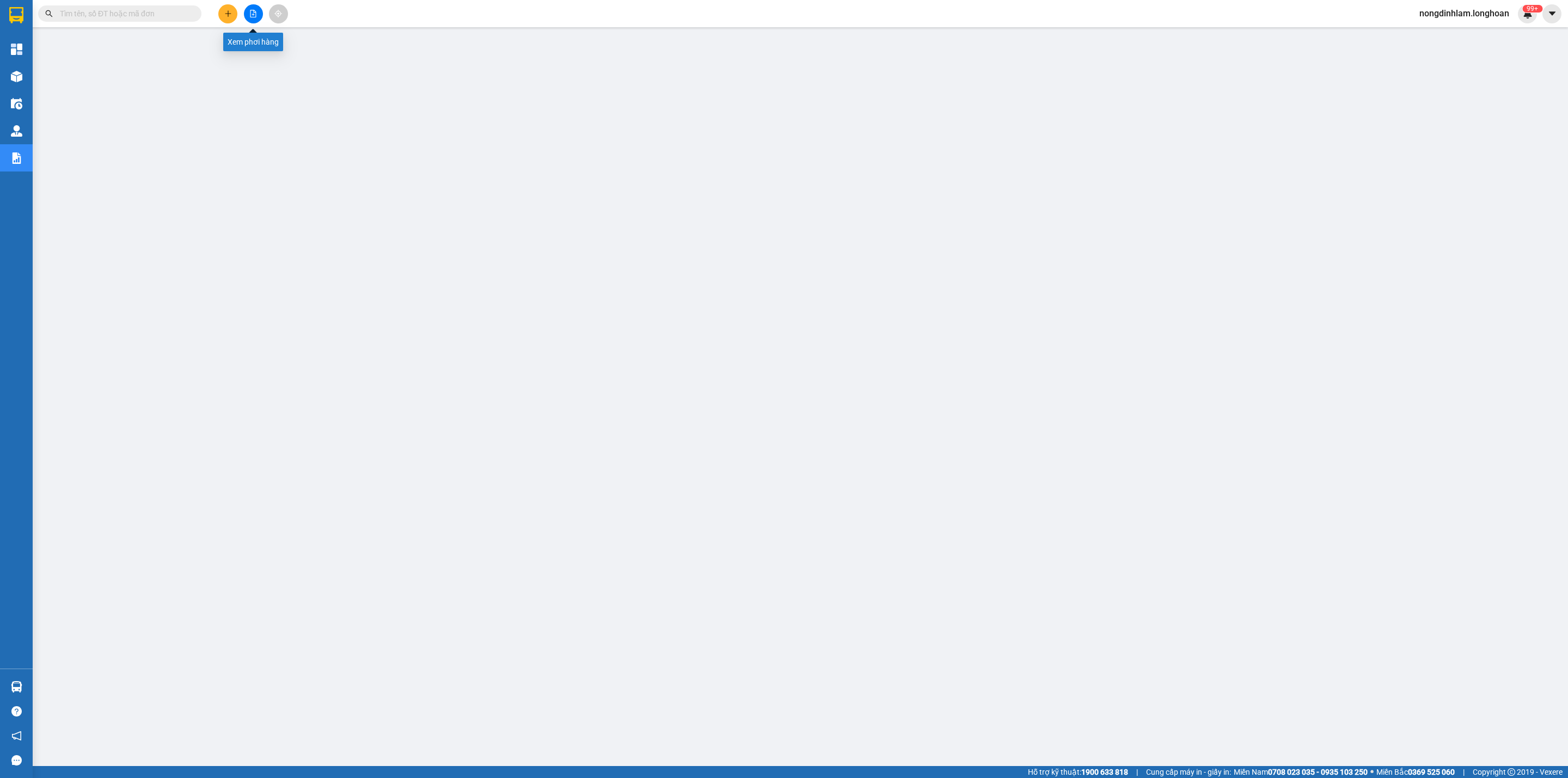
click at [251, 12] on icon "file-add" at bounding box center [253, 14] width 8 height 8
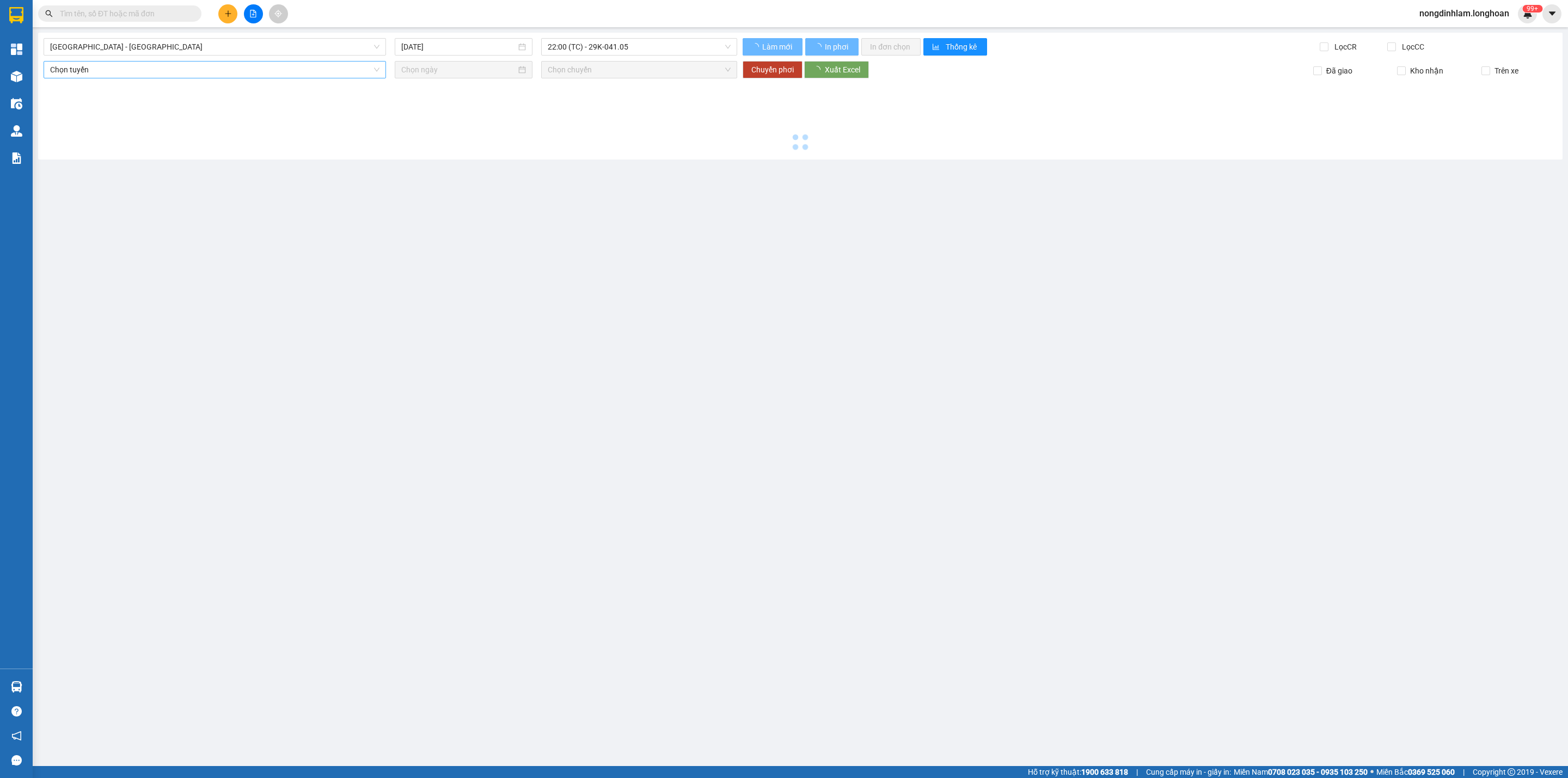
type input "[DATE]"
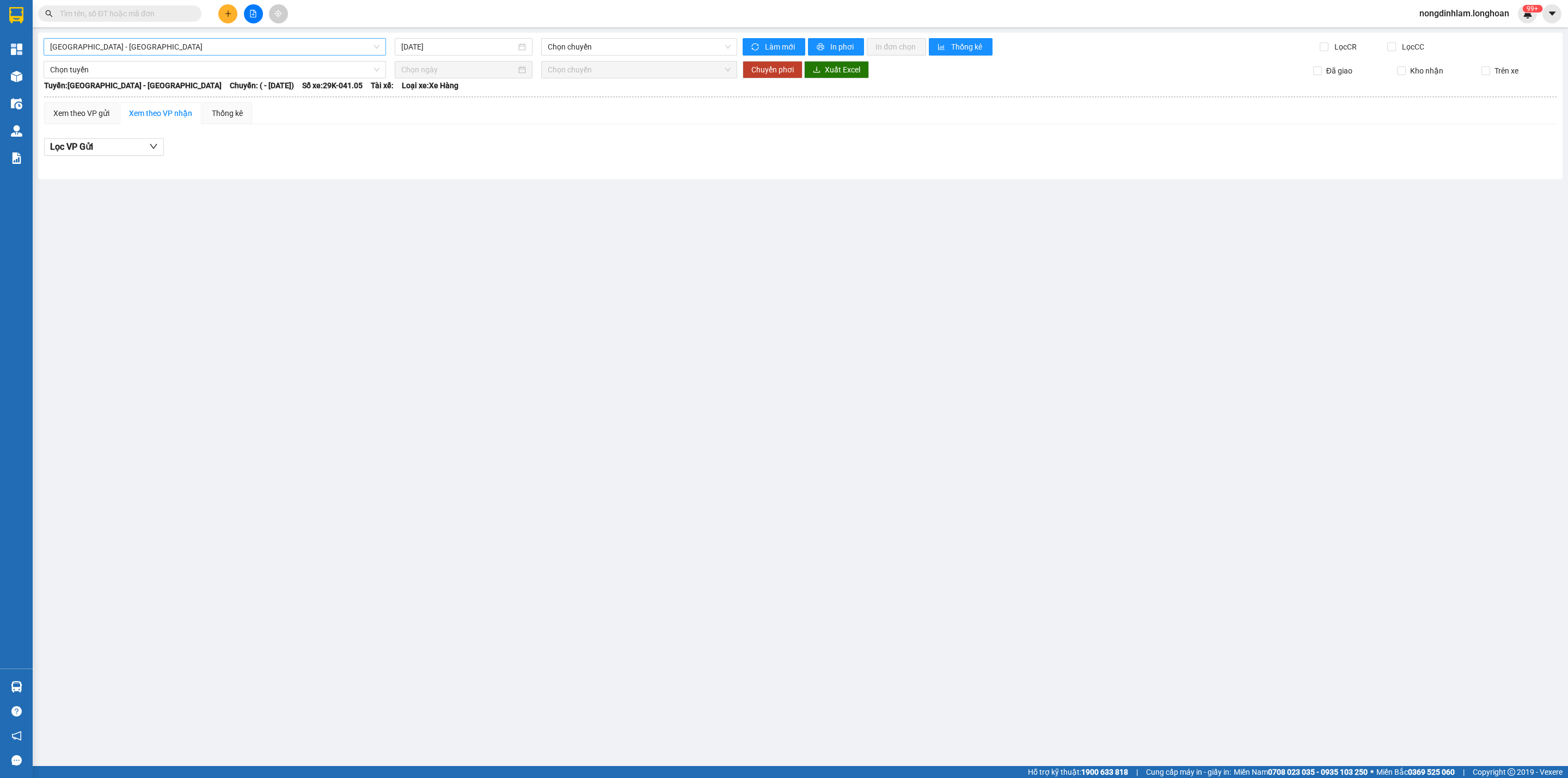
click at [185, 46] on span "[GEOGRAPHIC_DATA] - [GEOGRAPHIC_DATA]" at bounding box center [215, 47] width 329 height 16
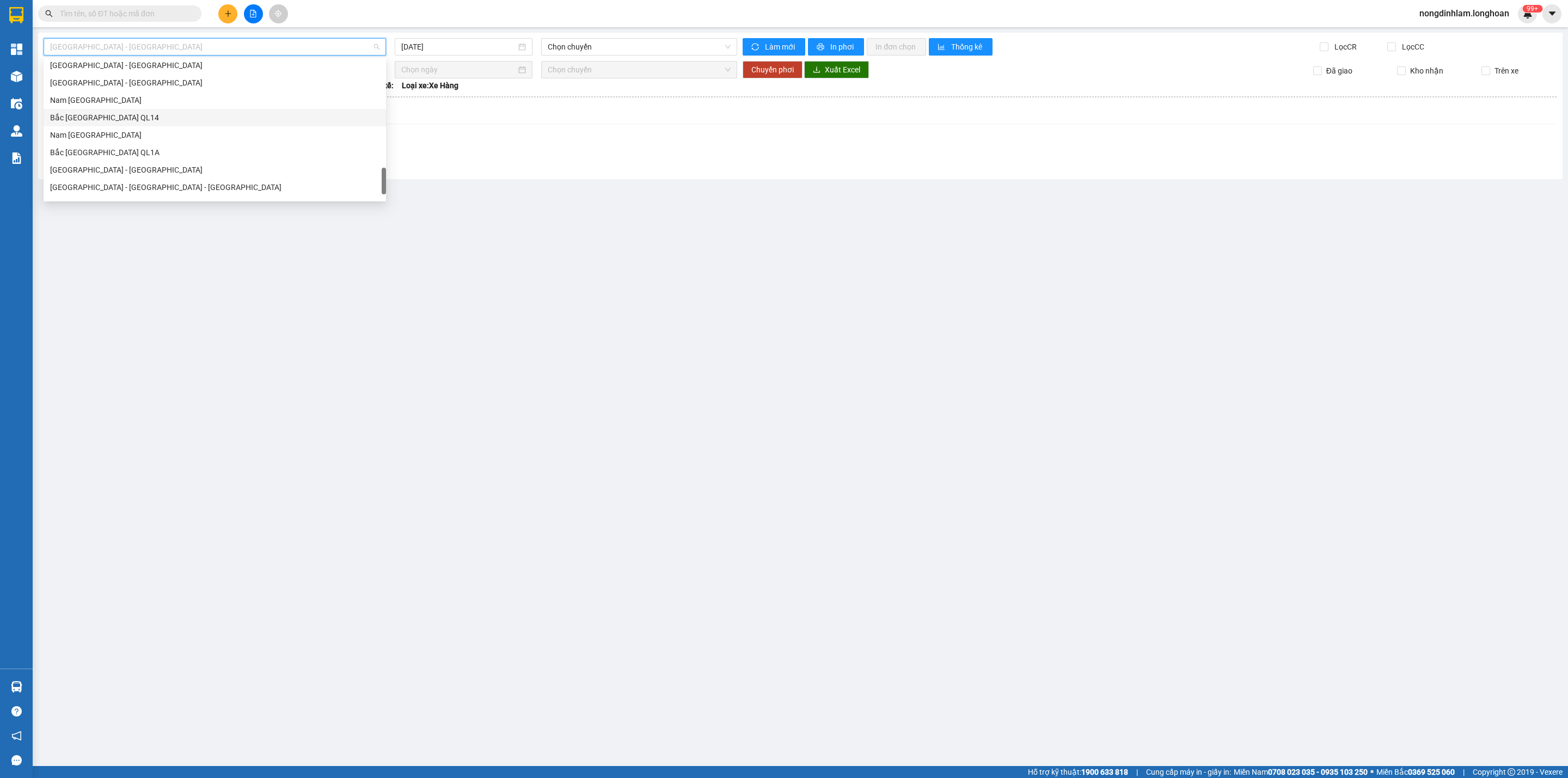
scroll to position [766, 0]
click at [125, 95] on div "Nam [GEOGRAPHIC_DATA]" at bounding box center [215, 104] width 342 height 17
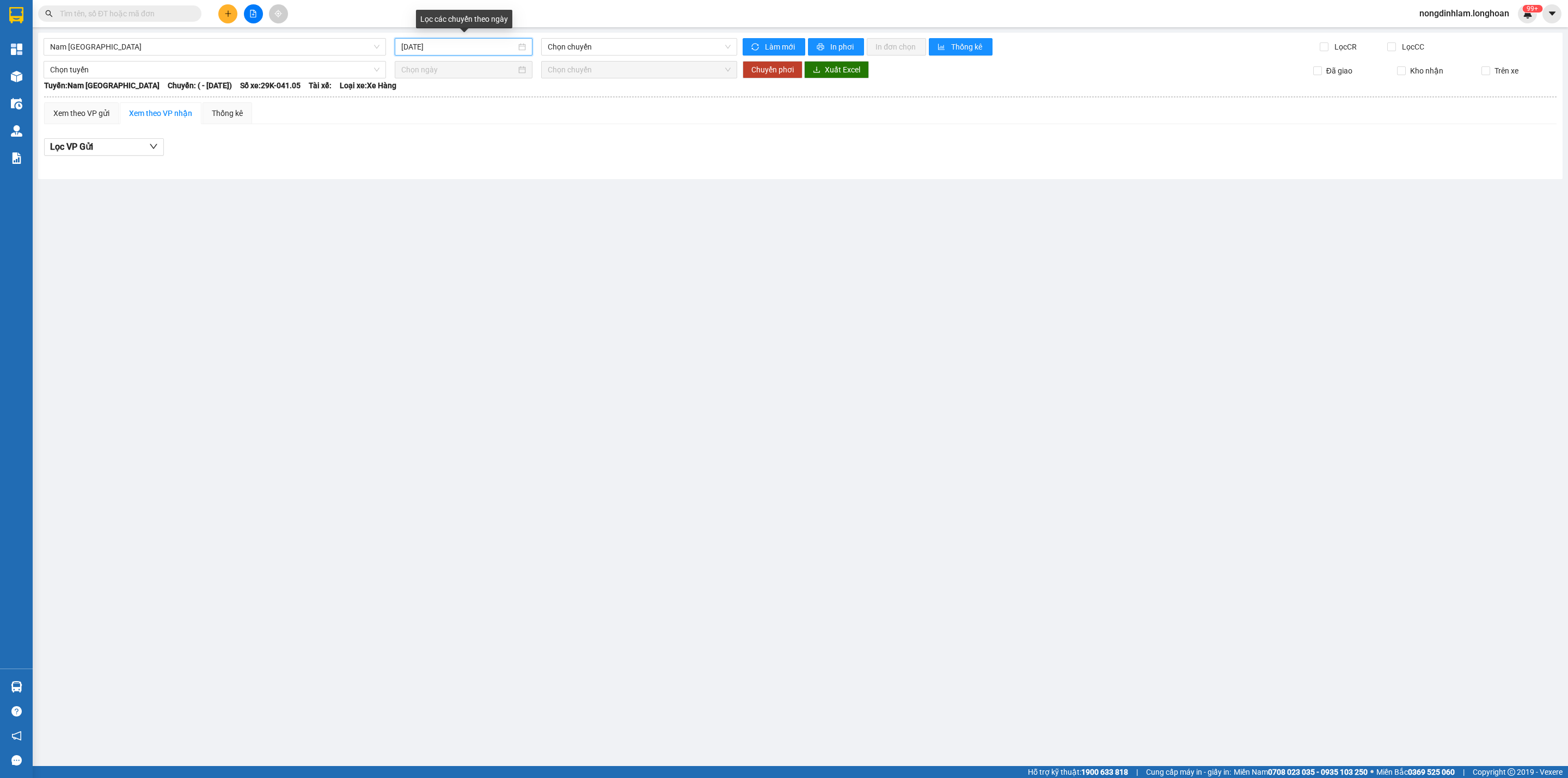
click at [477, 47] on input "[DATE]" at bounding box center [459, 47] width 115 height 12
click at [528, 127] on div "11" at bounding box center [528, 127] width 13 height 13
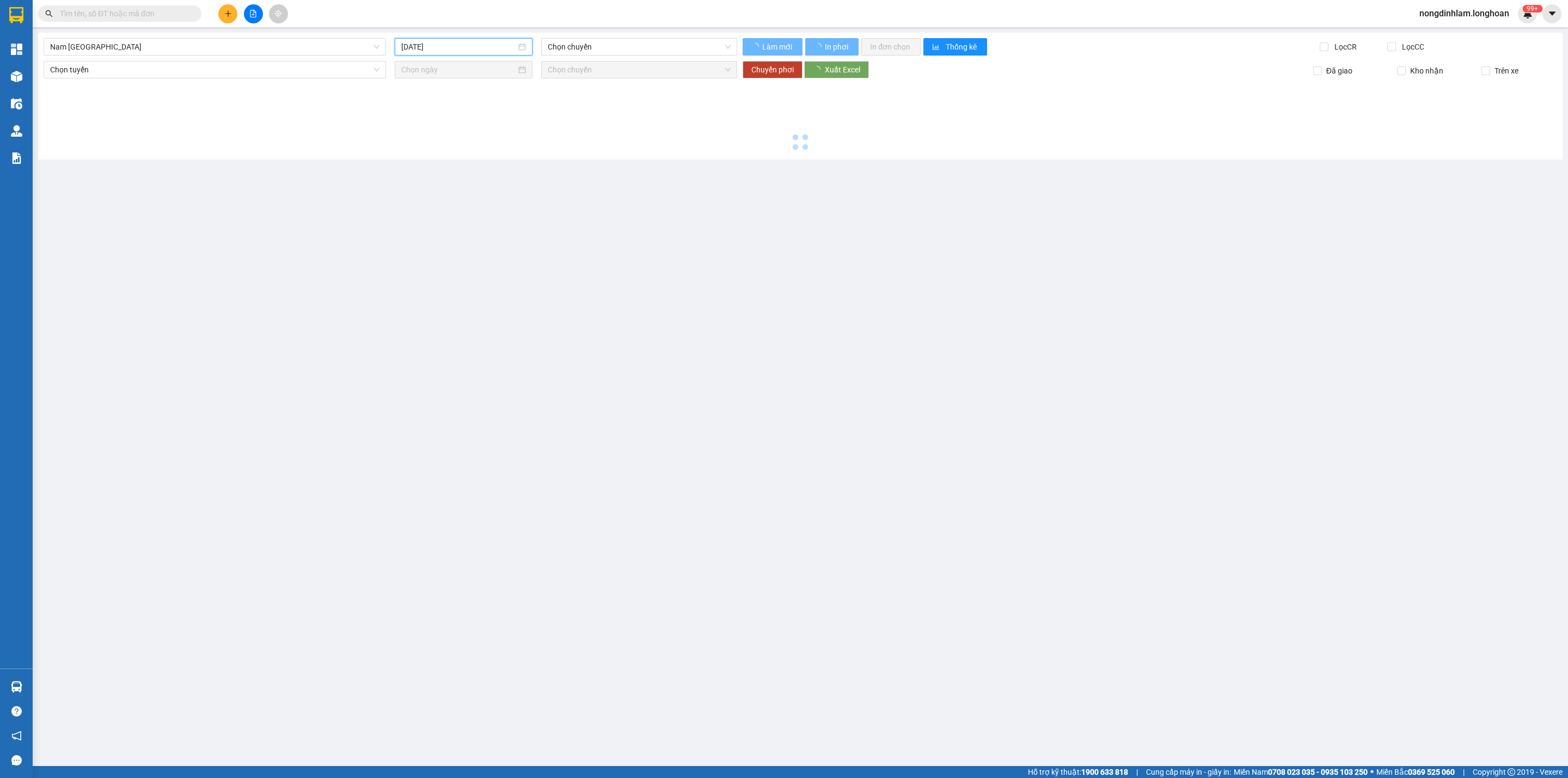
type input "[DATE]"
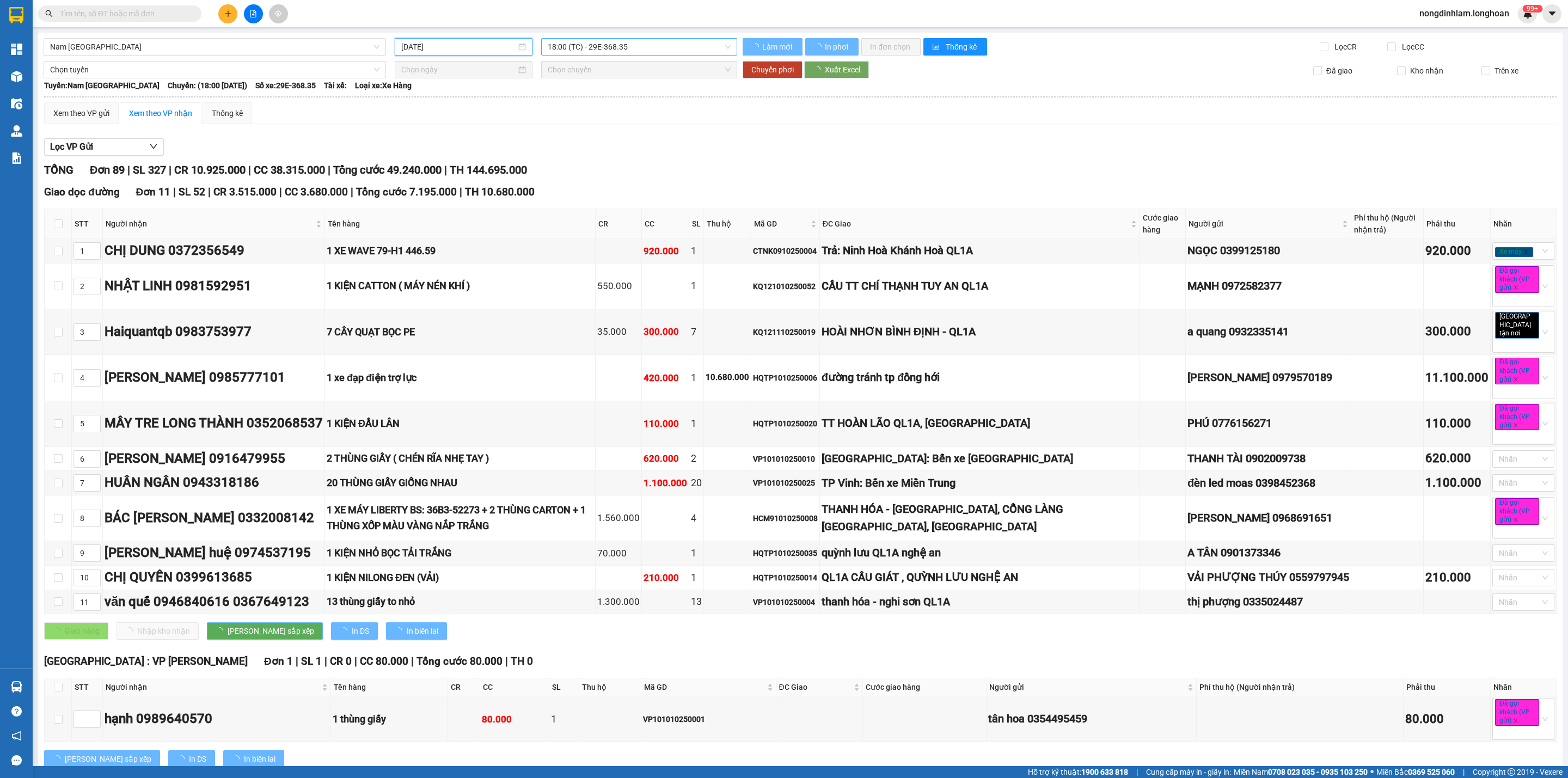
click at [630, 44] on span "18:00 (TC) - 29E-368.35" at bounding box center [639, 47] width 183 height 16
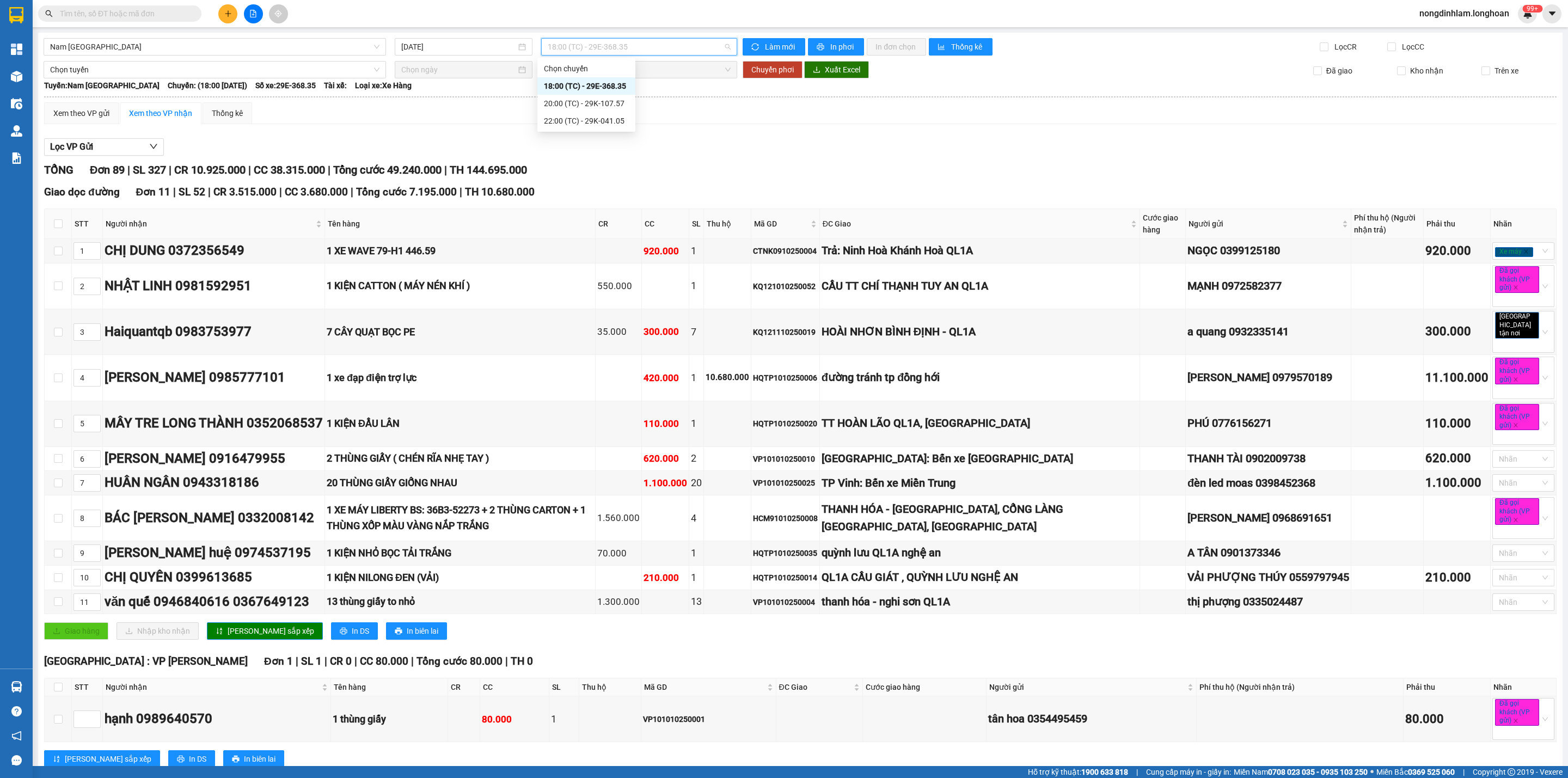
click at [619, 46] on span "18:00 (TC) - 29E-368.35" at bounding box center [639, 47] width 183 height 16
click at [619, 123] on div "22:00 (TC) - 29K-041.05" at bounding box center [586, 120] width 85 height 12
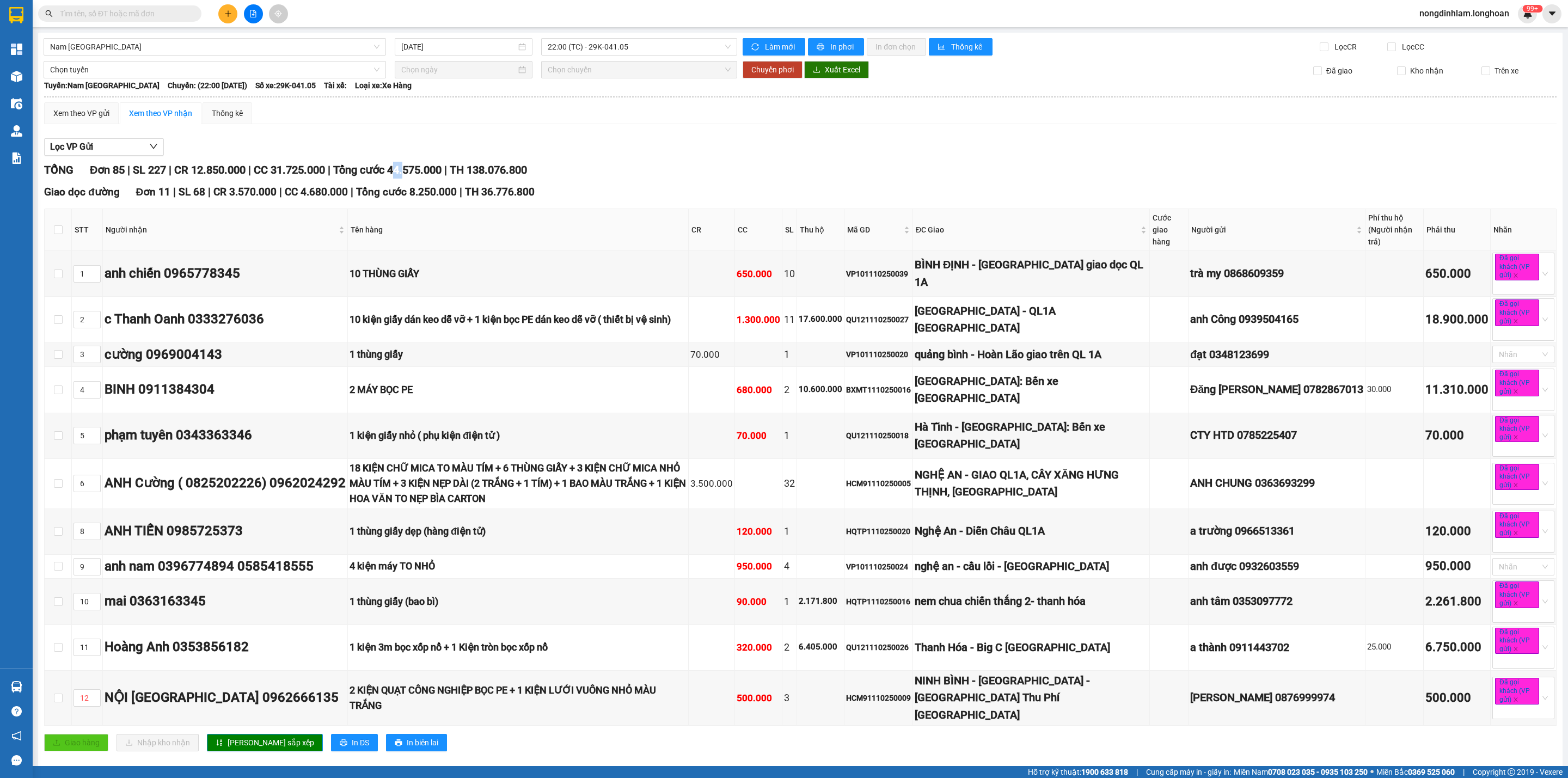
drag, startPoint x: 417, startPoint y: 172, endPoint x: 409, endPoint y: 170, distance: 8.2
click at [409, 170] on span "Tổng cước 44.575.000" at bounding box center [386, 170] width 108 height 13
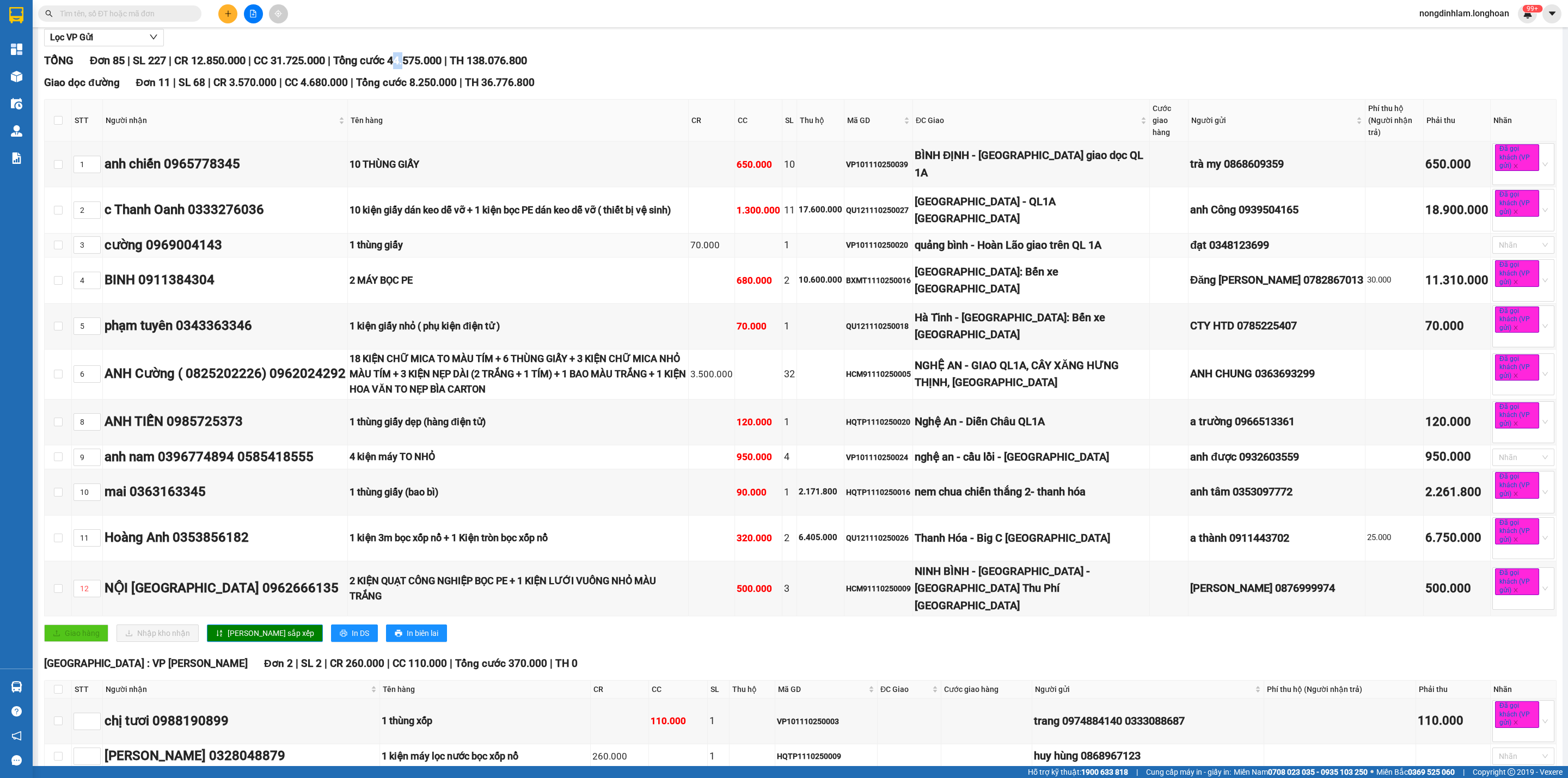
scroll to position [82, 0]
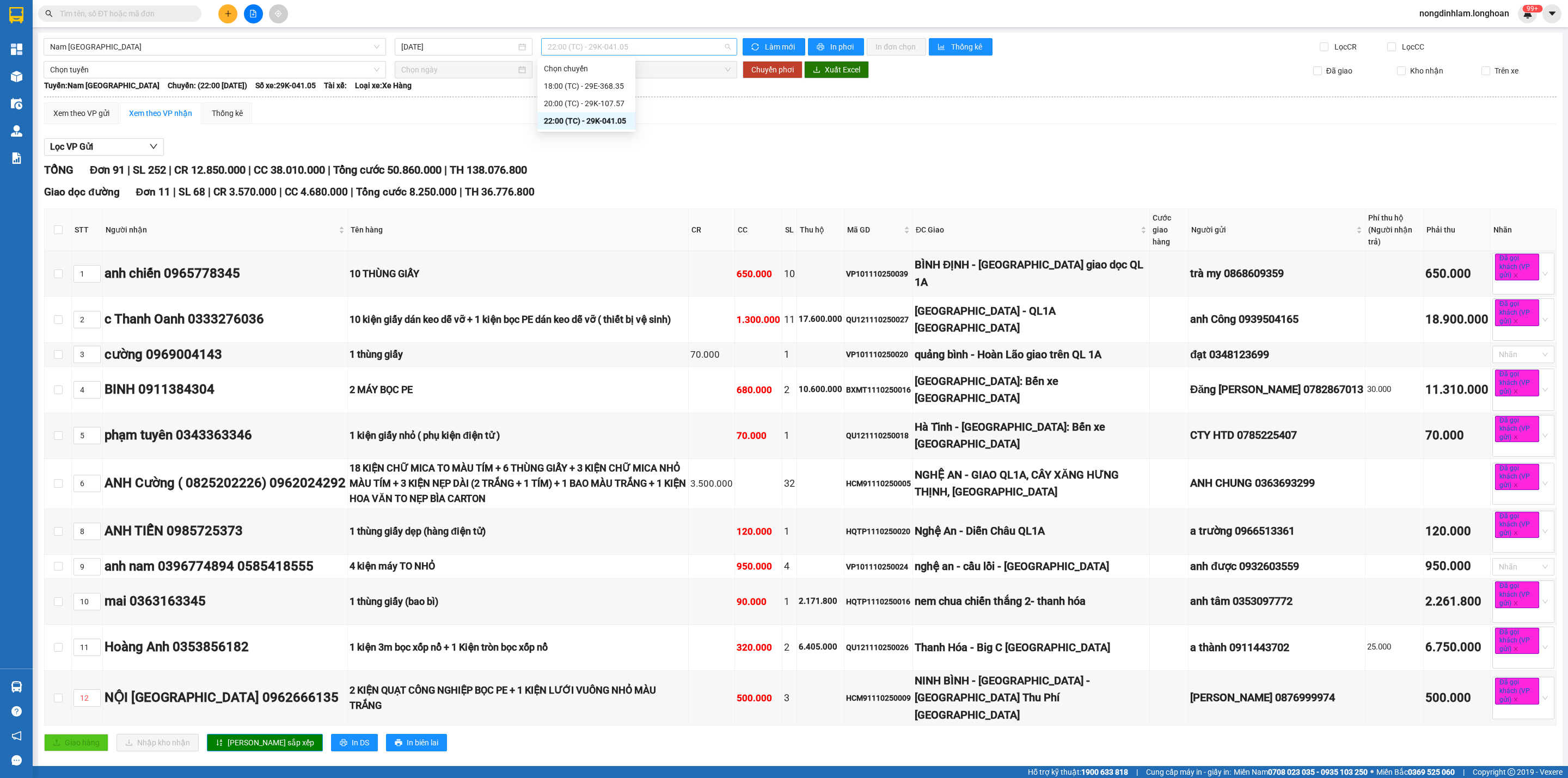
click at [629, 49] on span "22:00 (TC) - 29K-041.05" at bounding box center [639, 47] width 183 height 16
click at [615, 107] on div "20:00 (TC) - 29K-107.57" at bounding box center [586, 103] width 85 height 12
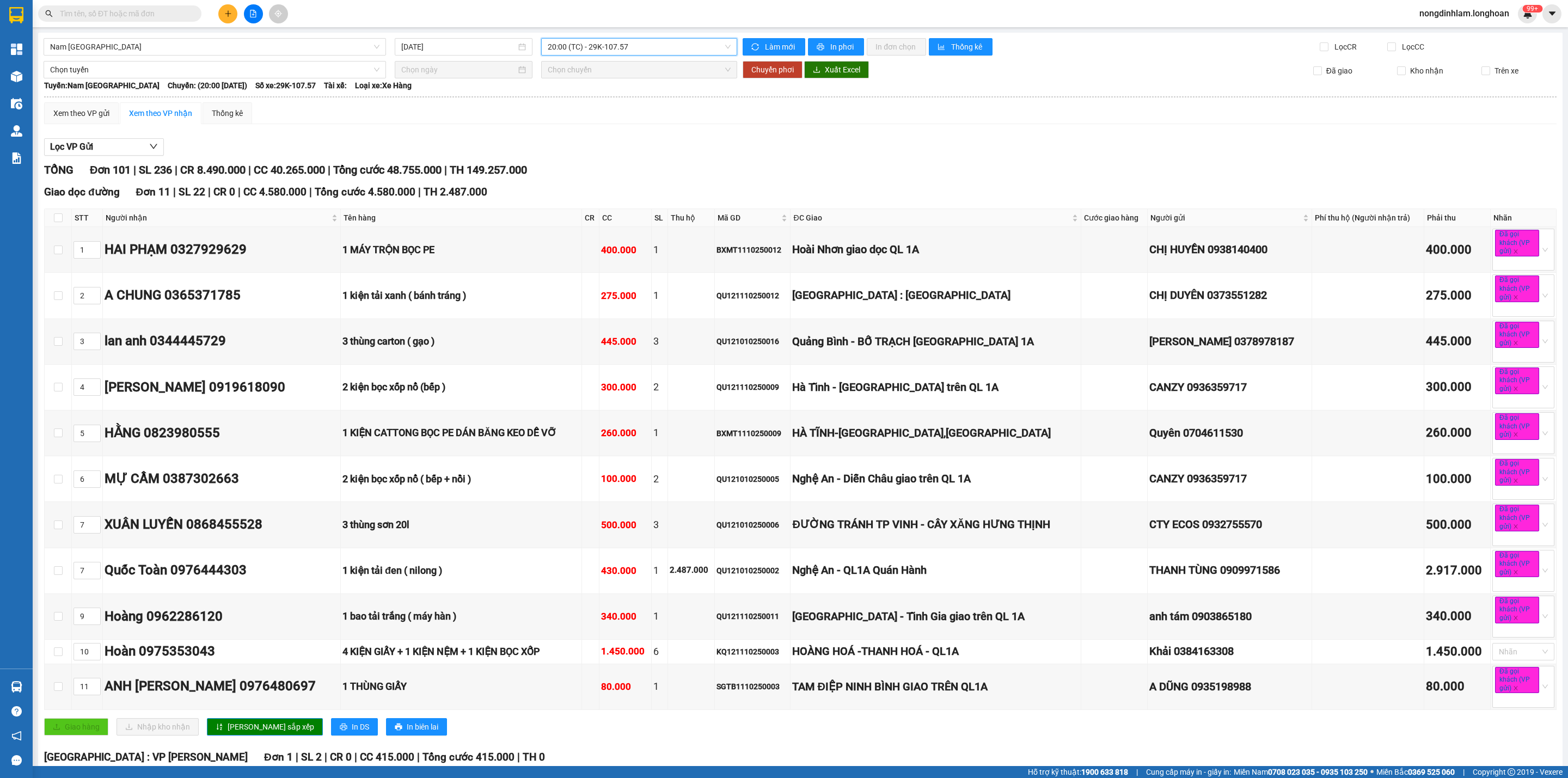
click at [572, 42] on span "20:00 (TC) - 29K-107.57" at bounding box center [639, 47] width 183 height 16
click at [601, 88] on div "18:00 (TC) - 29E-368.35" at bounding box center [586, 86] width 85 height 12
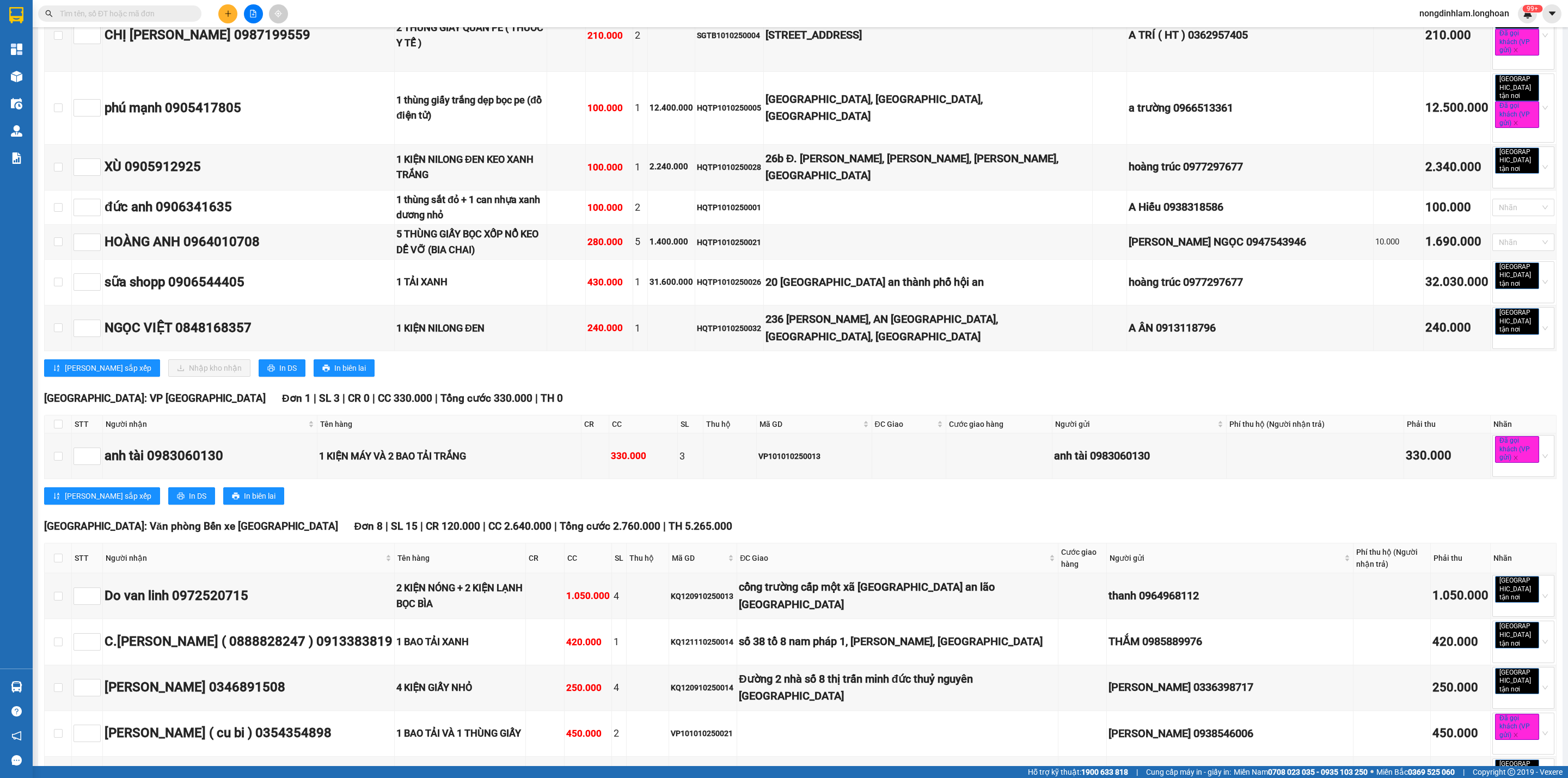
scroll to position [5057, 0]
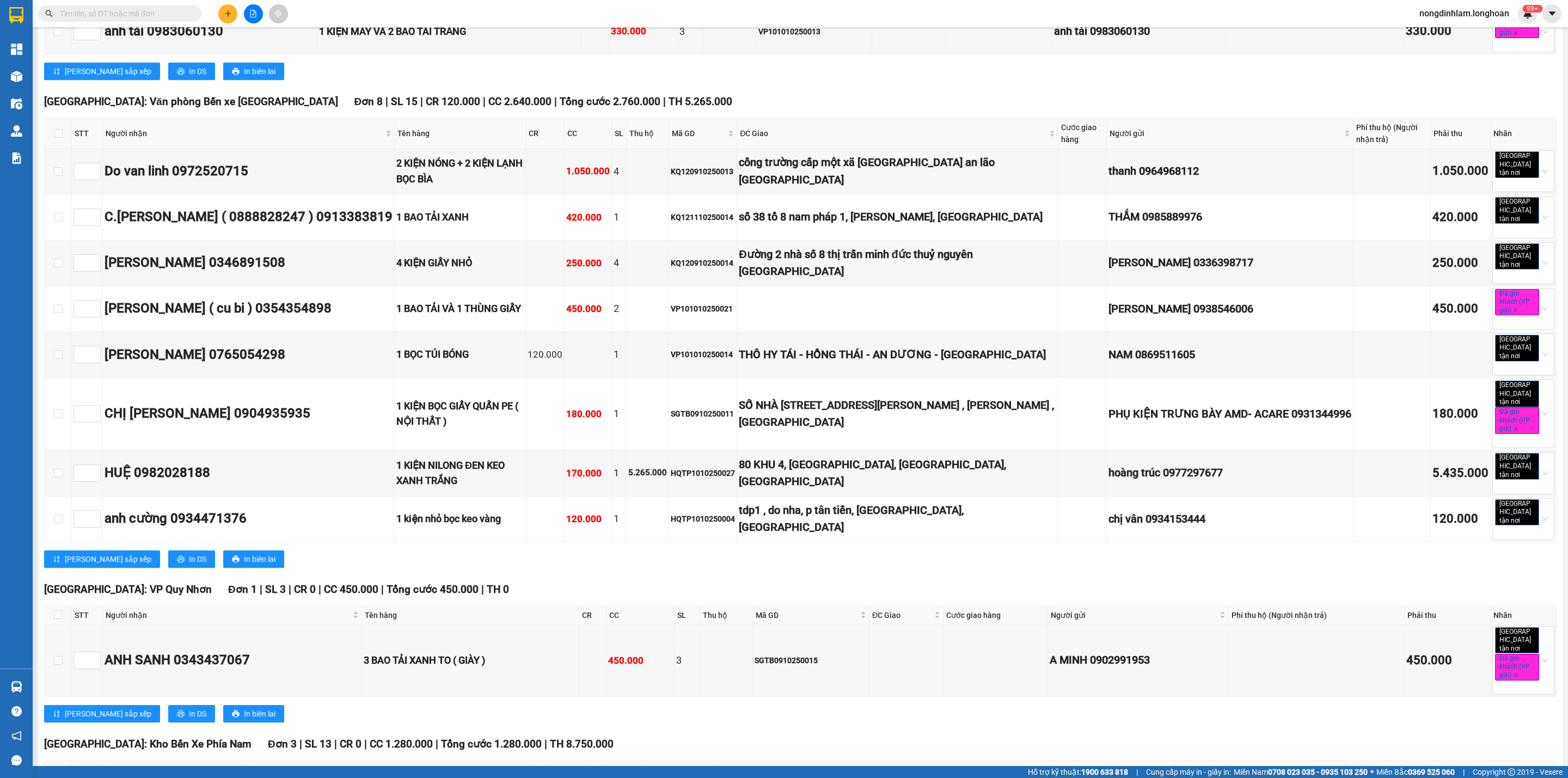
checkbox input "true"
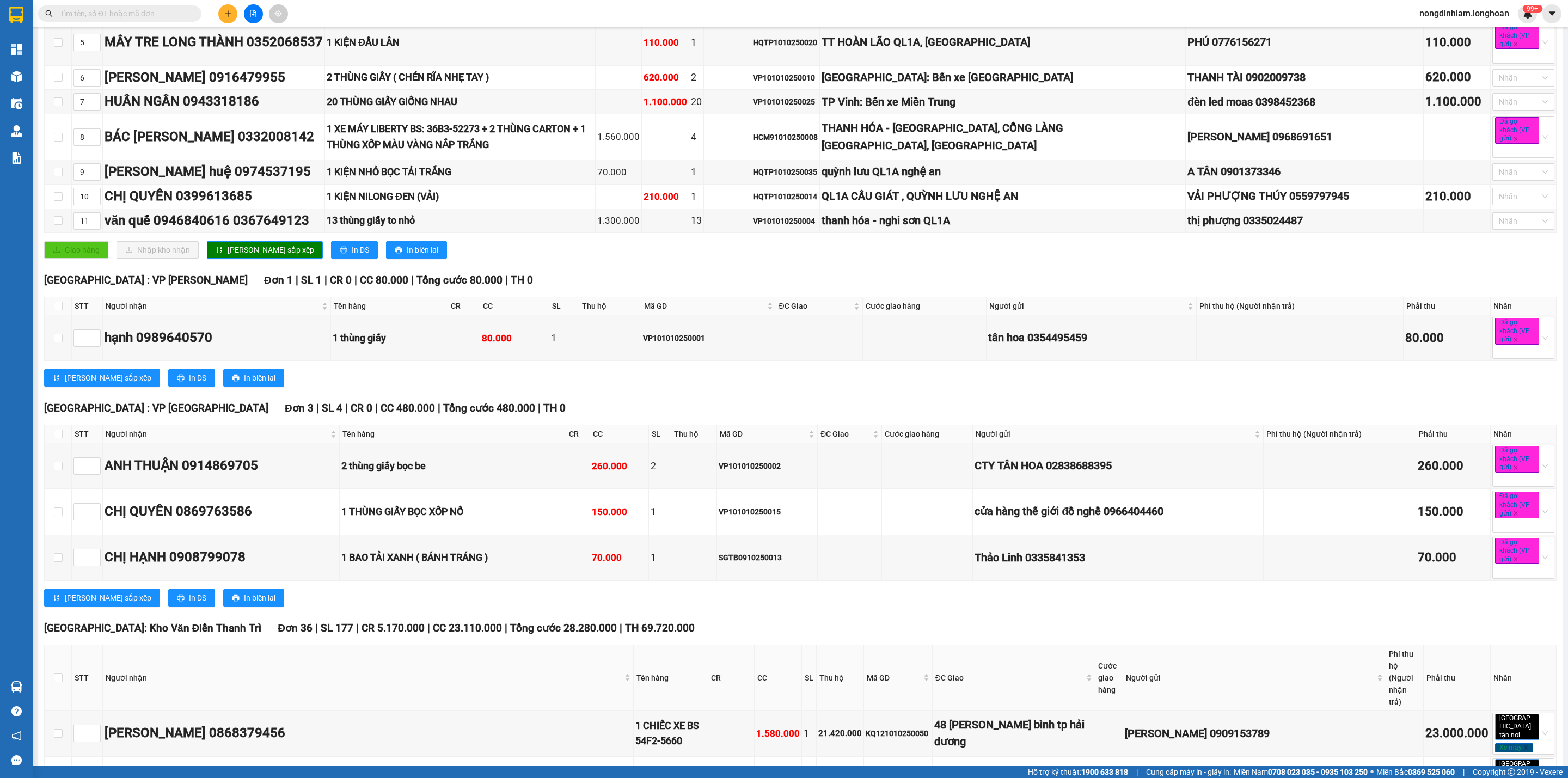
scroll to position [0, 0]
